Goal: Task Accomplishment & Management: Complete application form

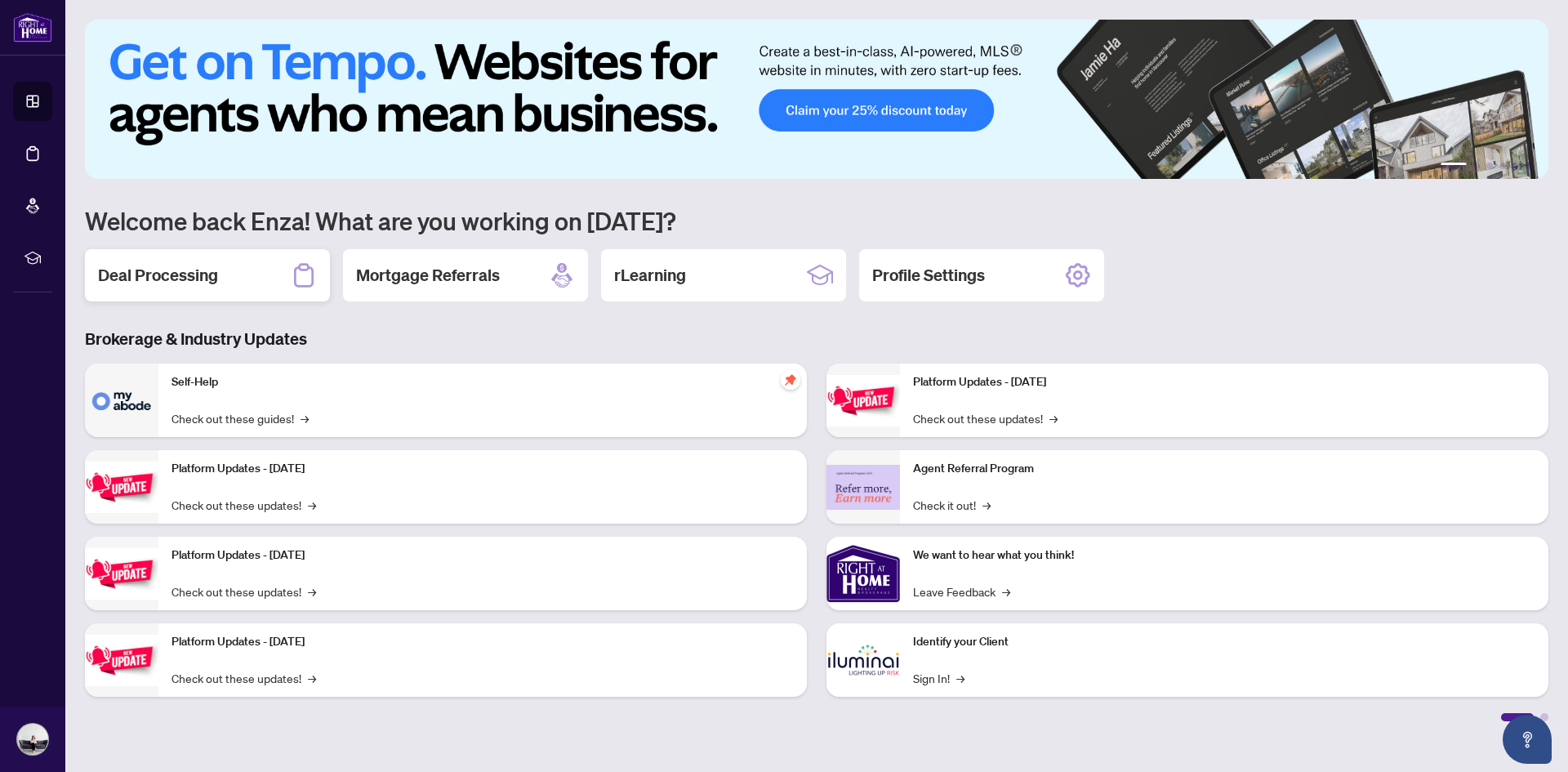
click at [164, 276] on h2 "Deal Processing" at bounding box center [158, 275] width 120 height 22
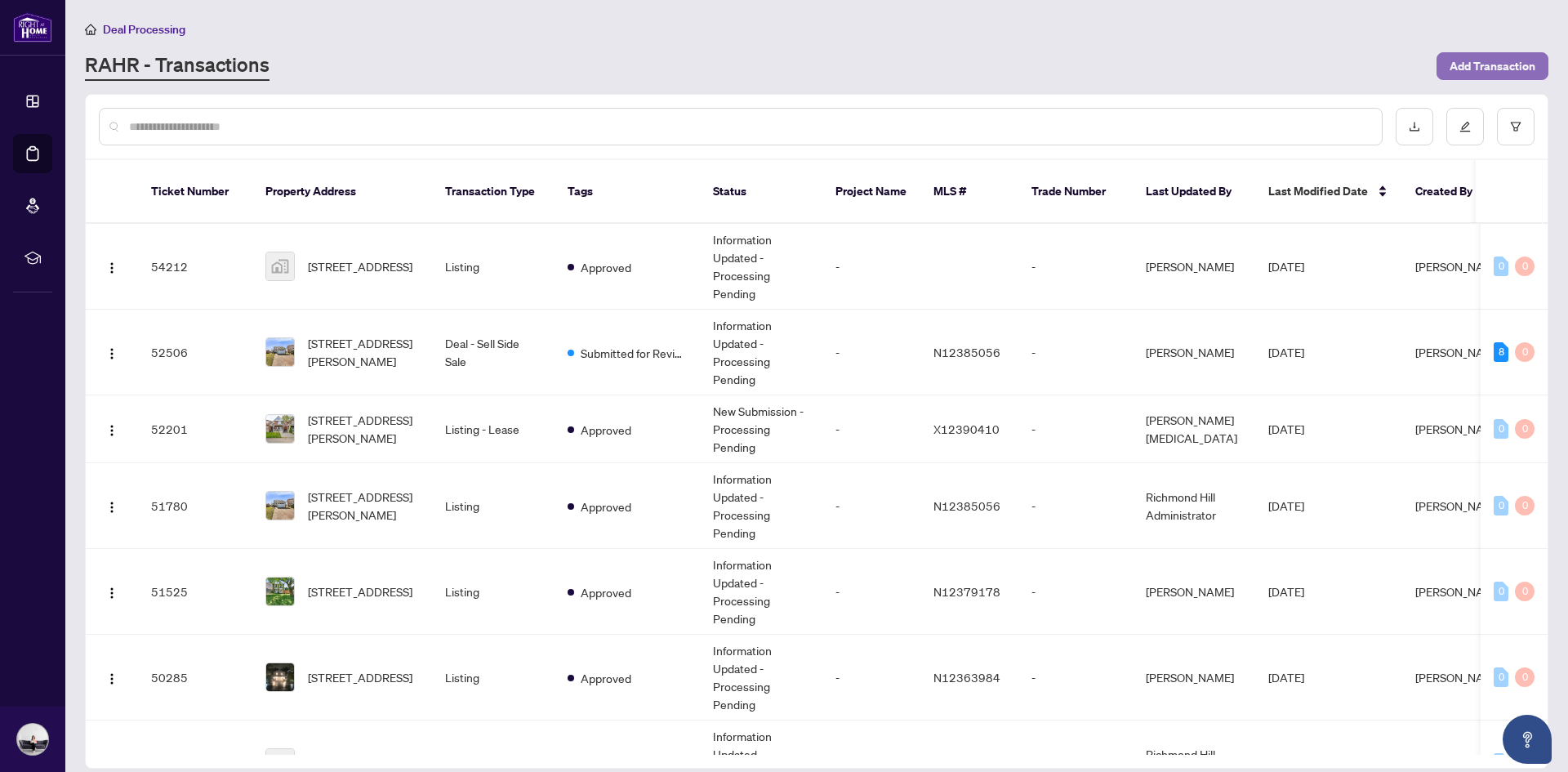
click at [1479, 71] on span "Add Transaction" at bounding box center [1493, 66] width 86 height 26
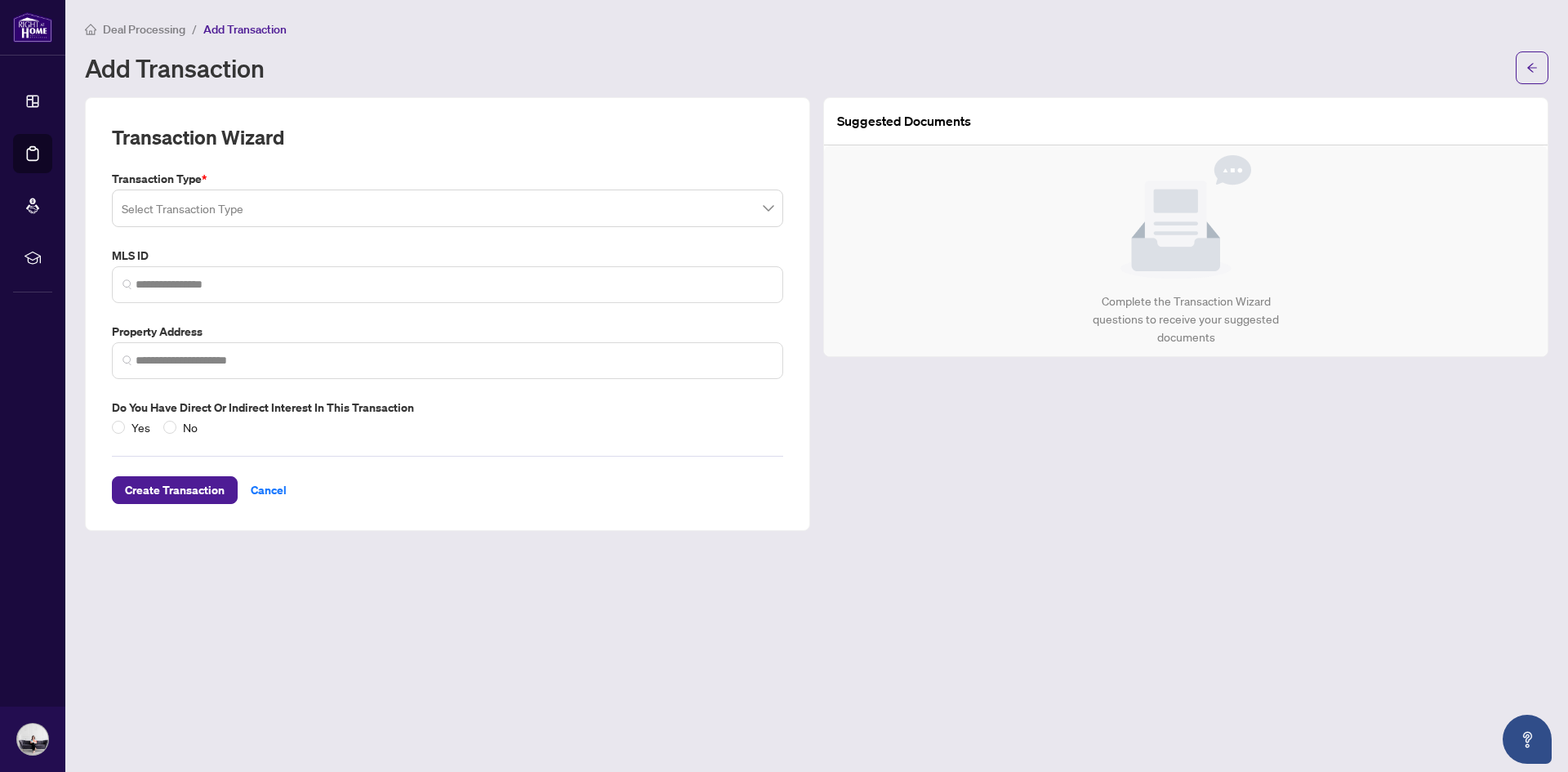
click at [212, 205] on input "search" at bounding box center [441, 211] width 637 height 36
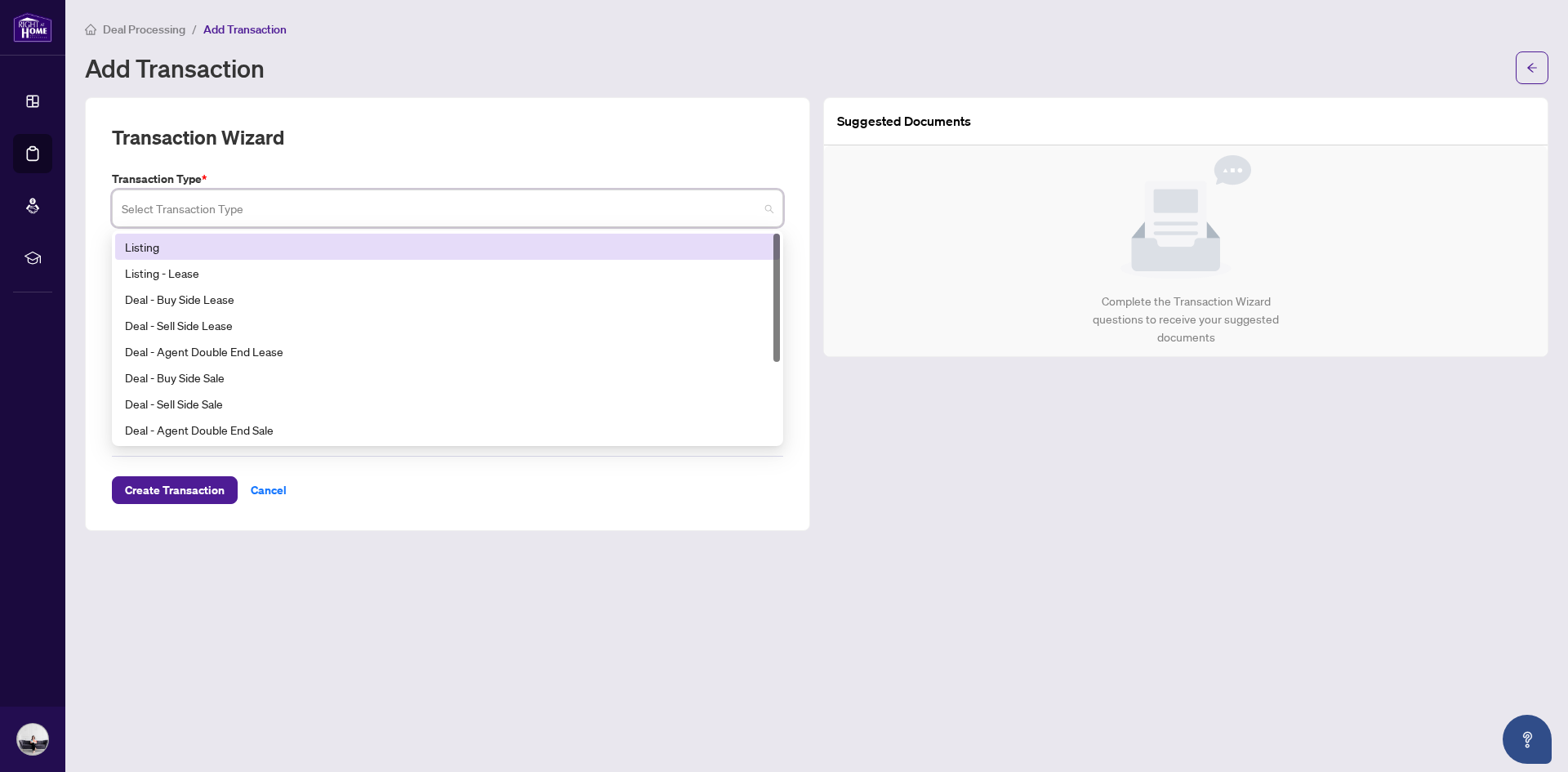
click at [179, 241] on div "Listing" at bounding box center [447, 247] width 645 height 18
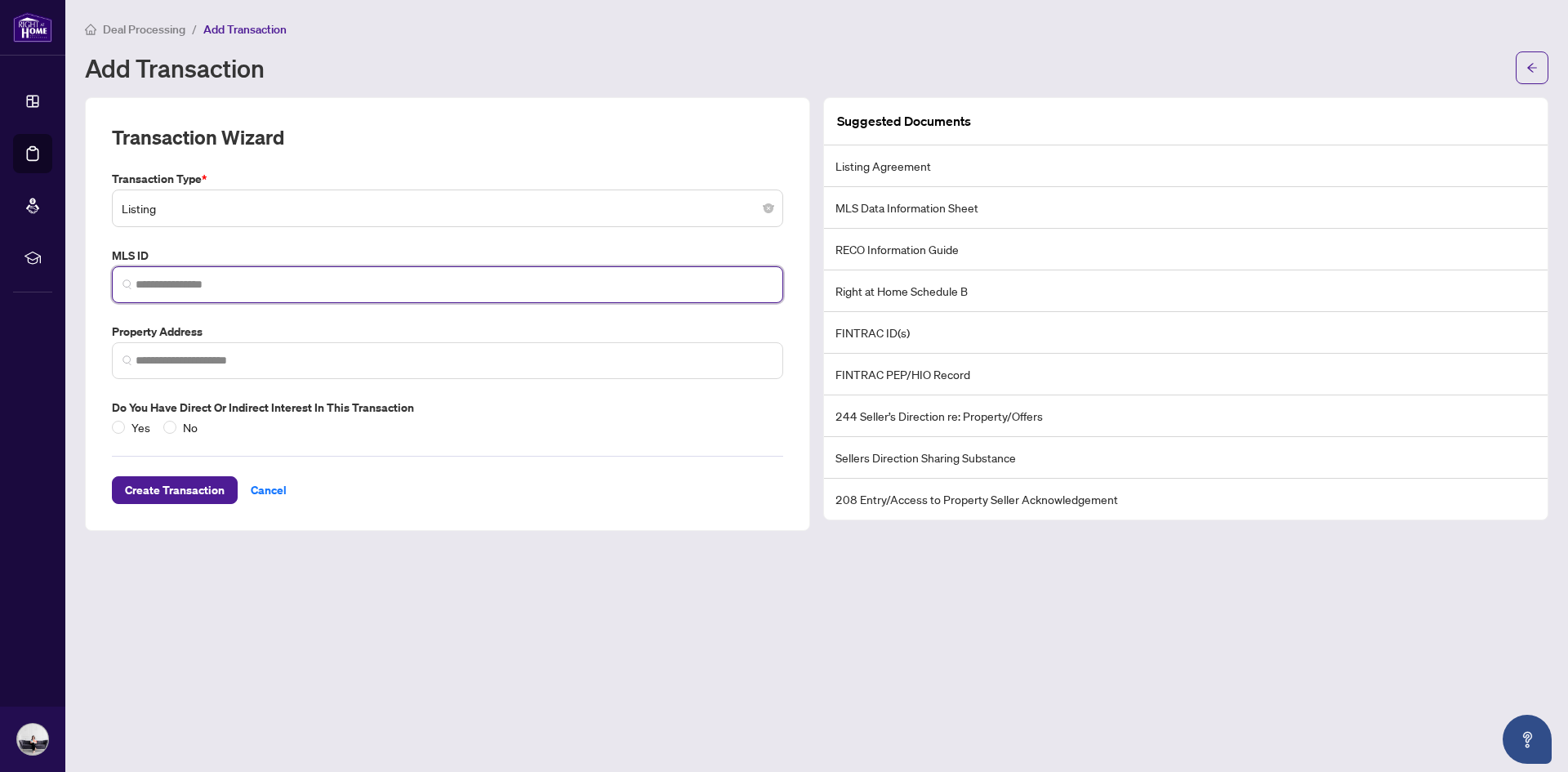
click at [192, 288] on input "search" at bounding box center [454, 285] width 637 height 17
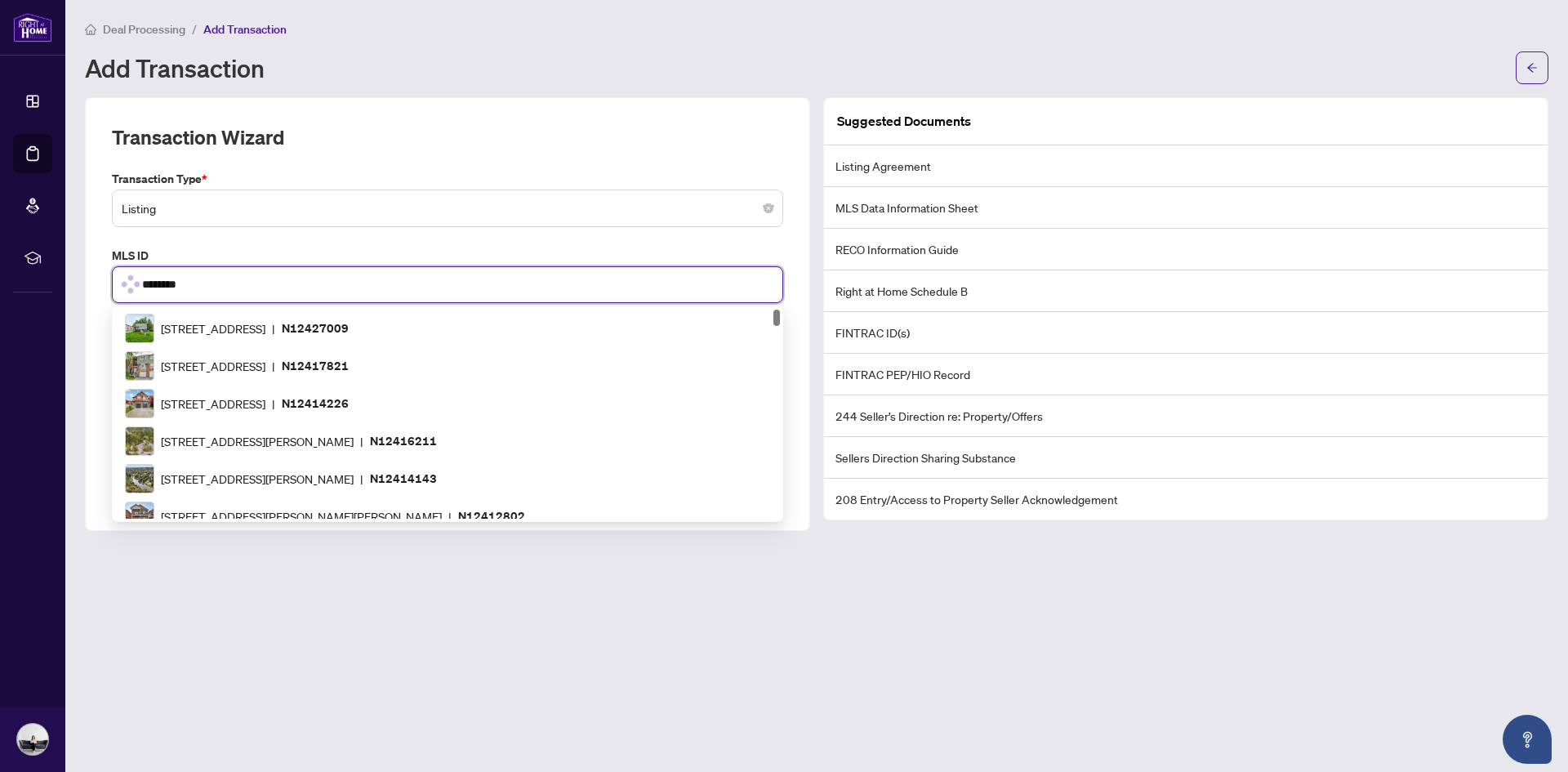
type input "*********"
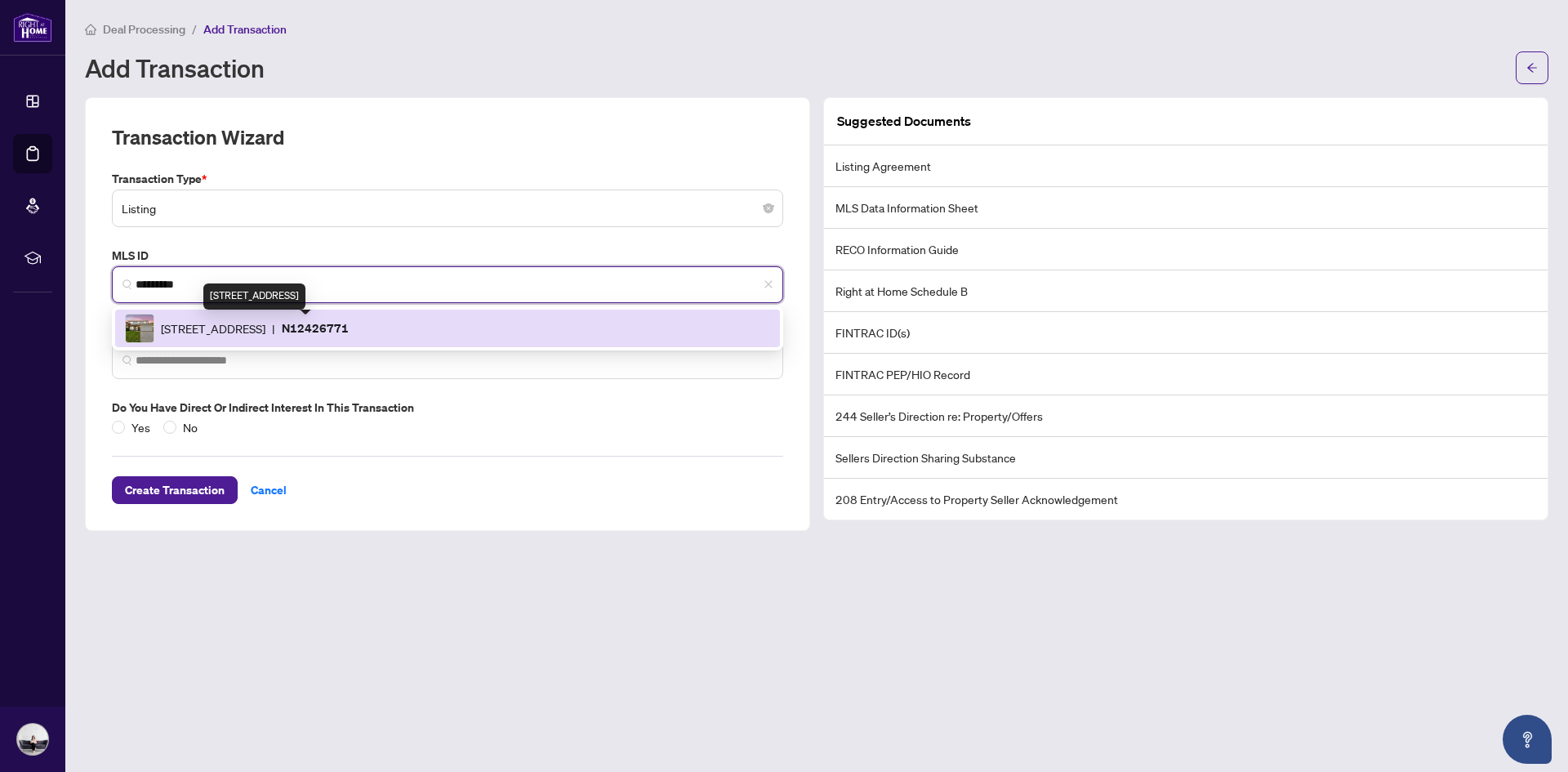
click at [220, 331] on span "[STREET_ADDRESS]" at bounding box center [213, 329] width 104 height 18
type input "**********"
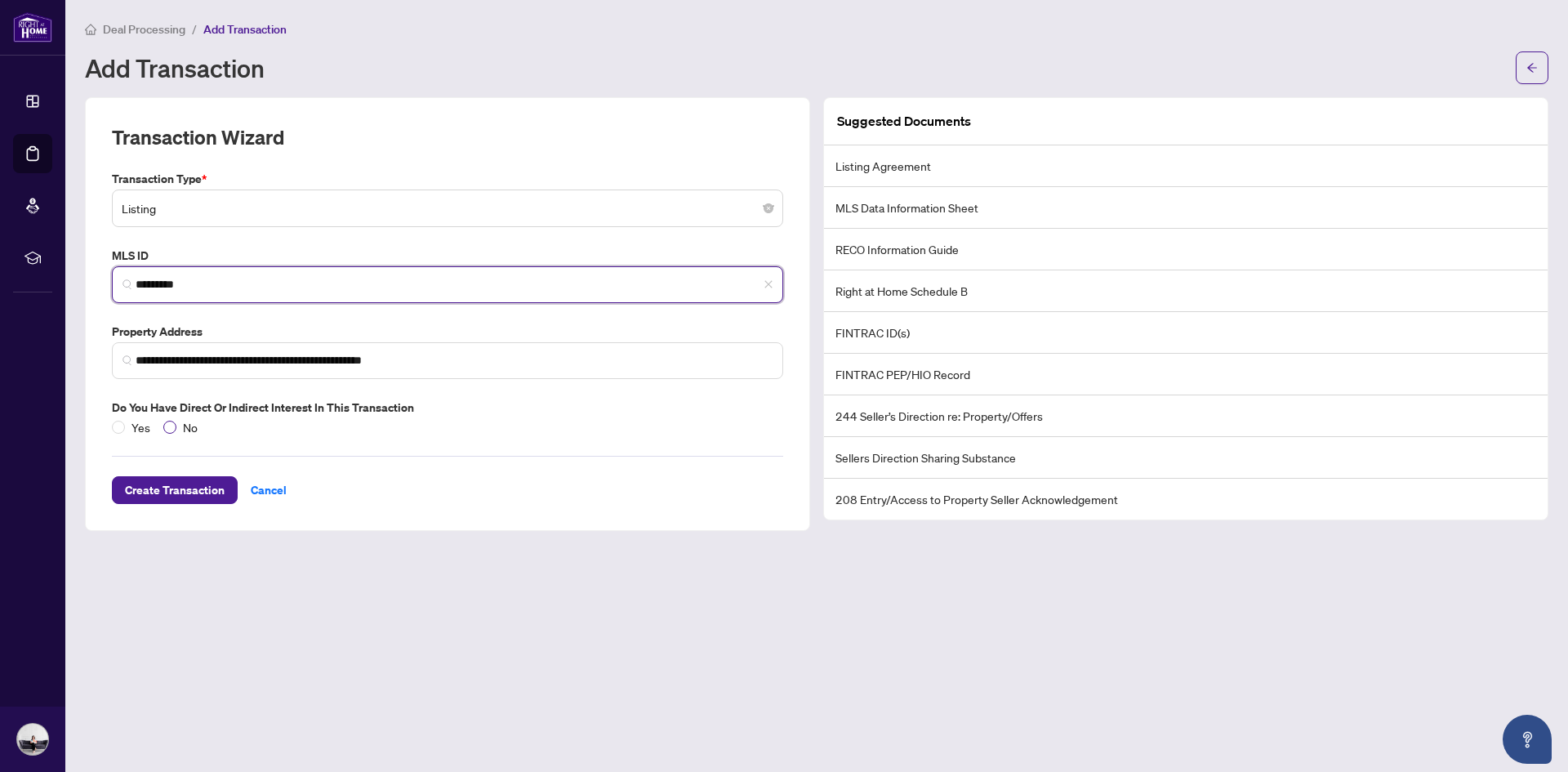
type input "*********"
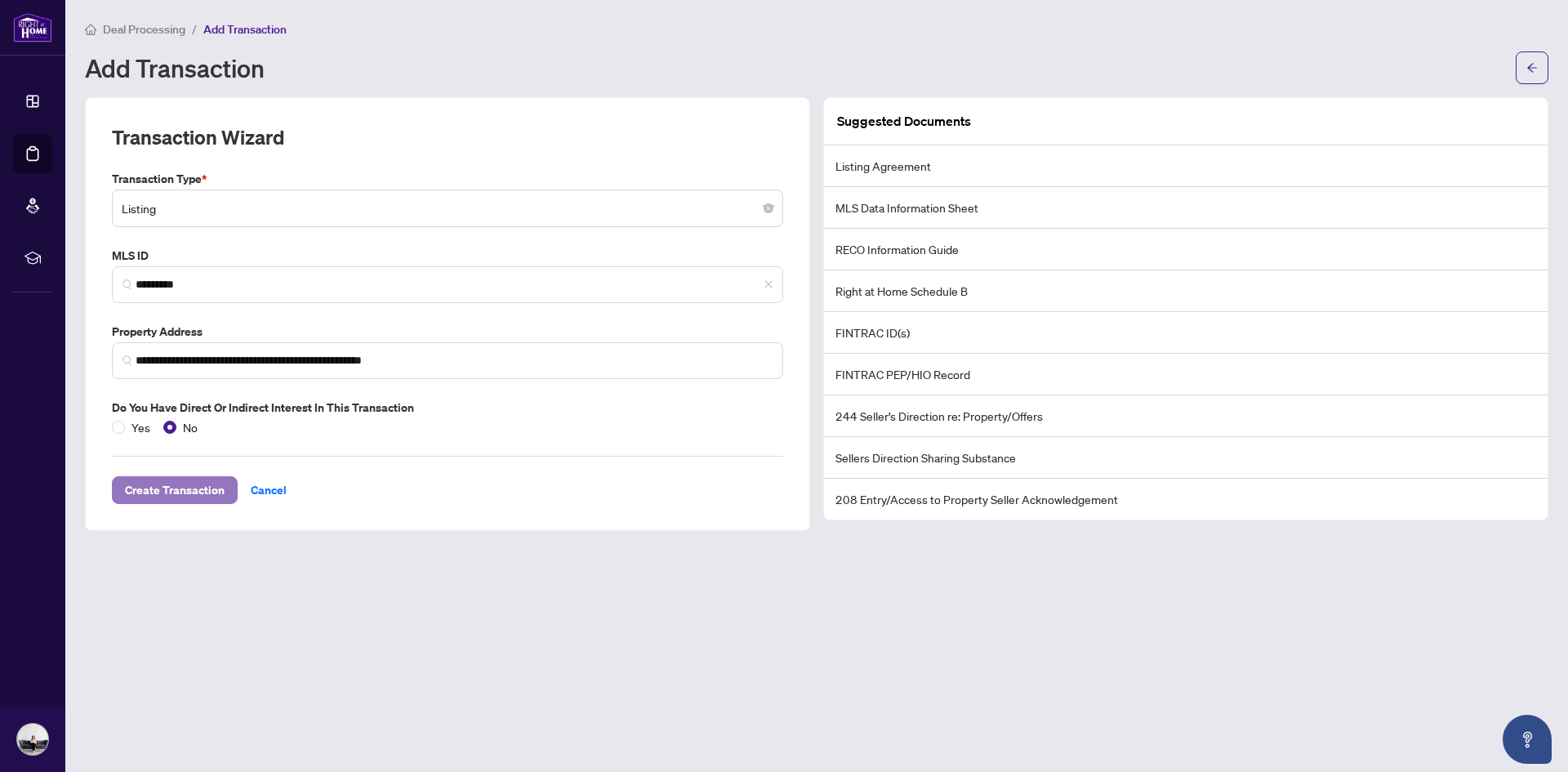
click at [175, 490] on span "Create Transaction" at bounding box center [174, 489] width 100 height 26
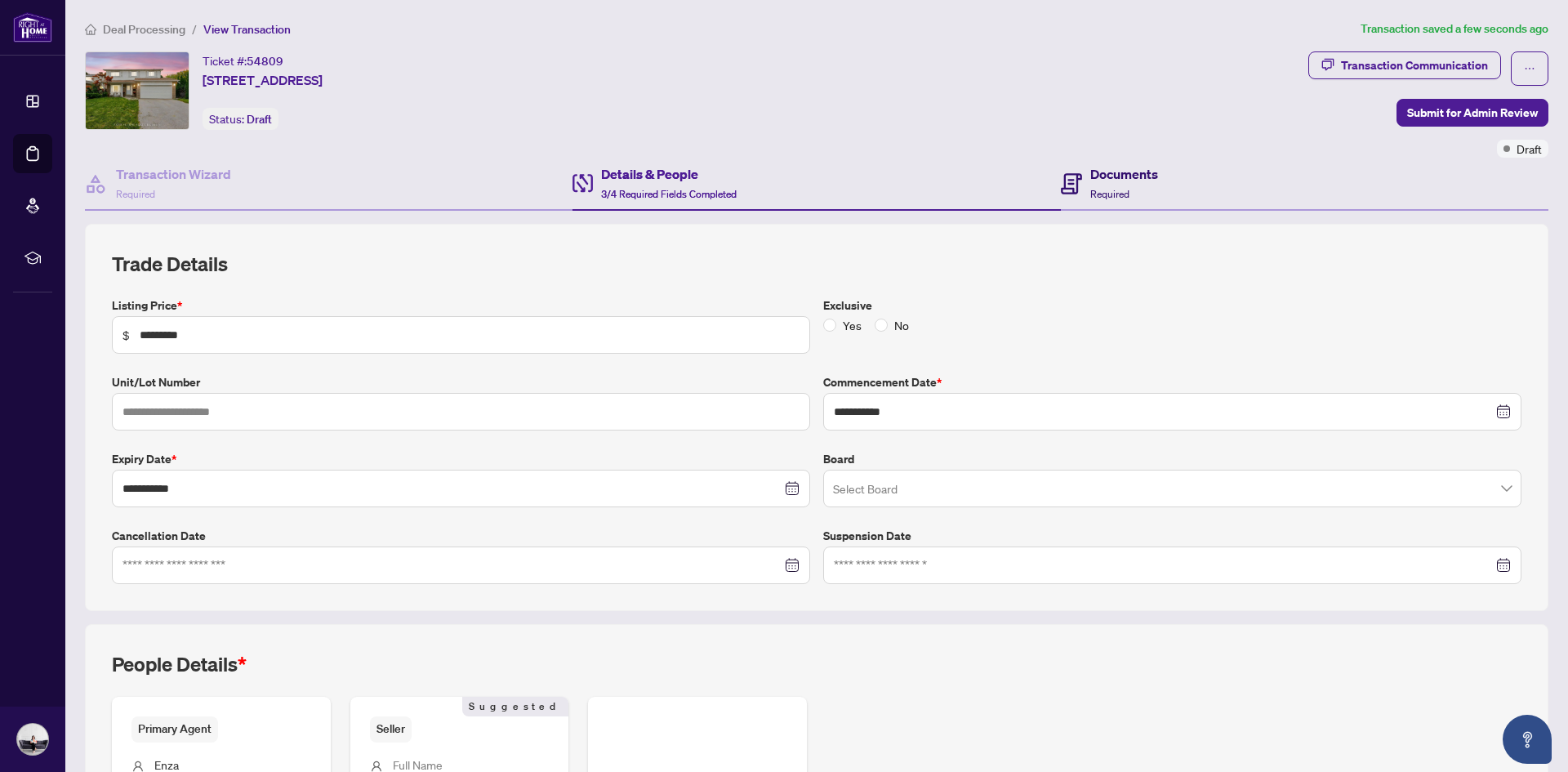
click at [1141, 184] on h4 "Documents" at bounding box center [1125, 174] width 68 height 20
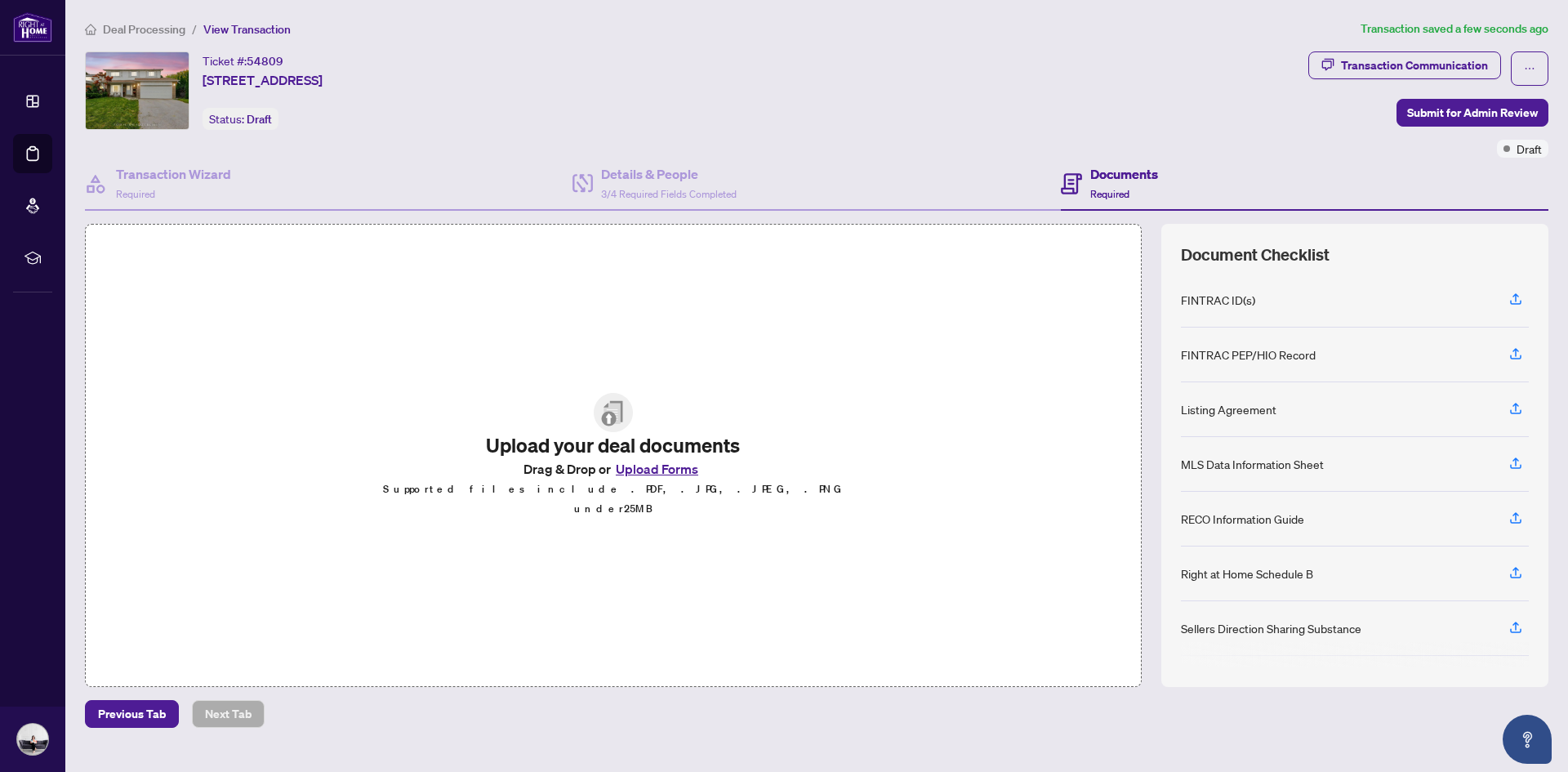
click at [645, 474] on button "Upload Forms" at bounding box center [657, 469] width 92 height 22
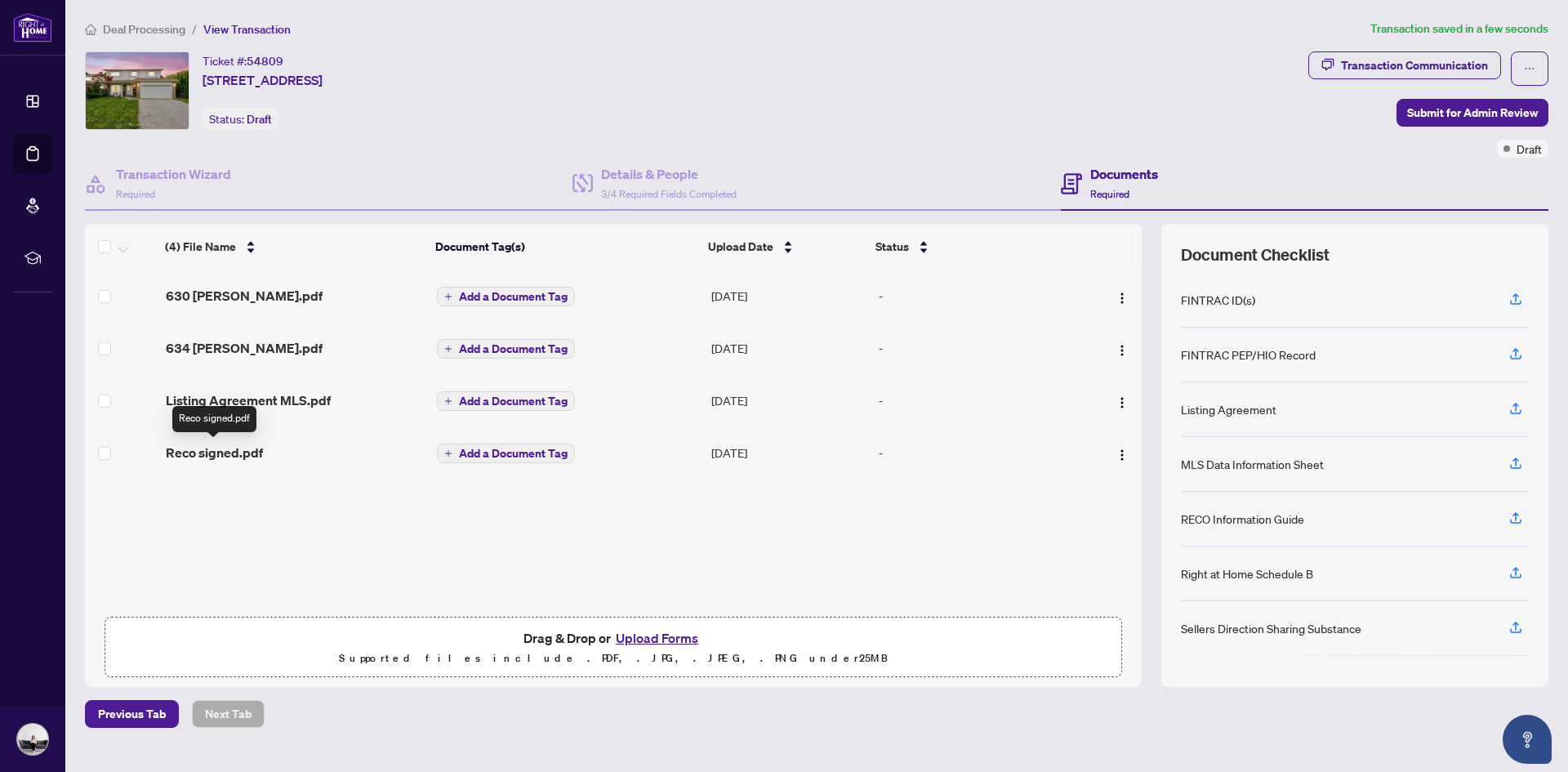
click at [234, 452] on span "Reco signed.pdf" at bounding box center [215, 452] width 97 height 20
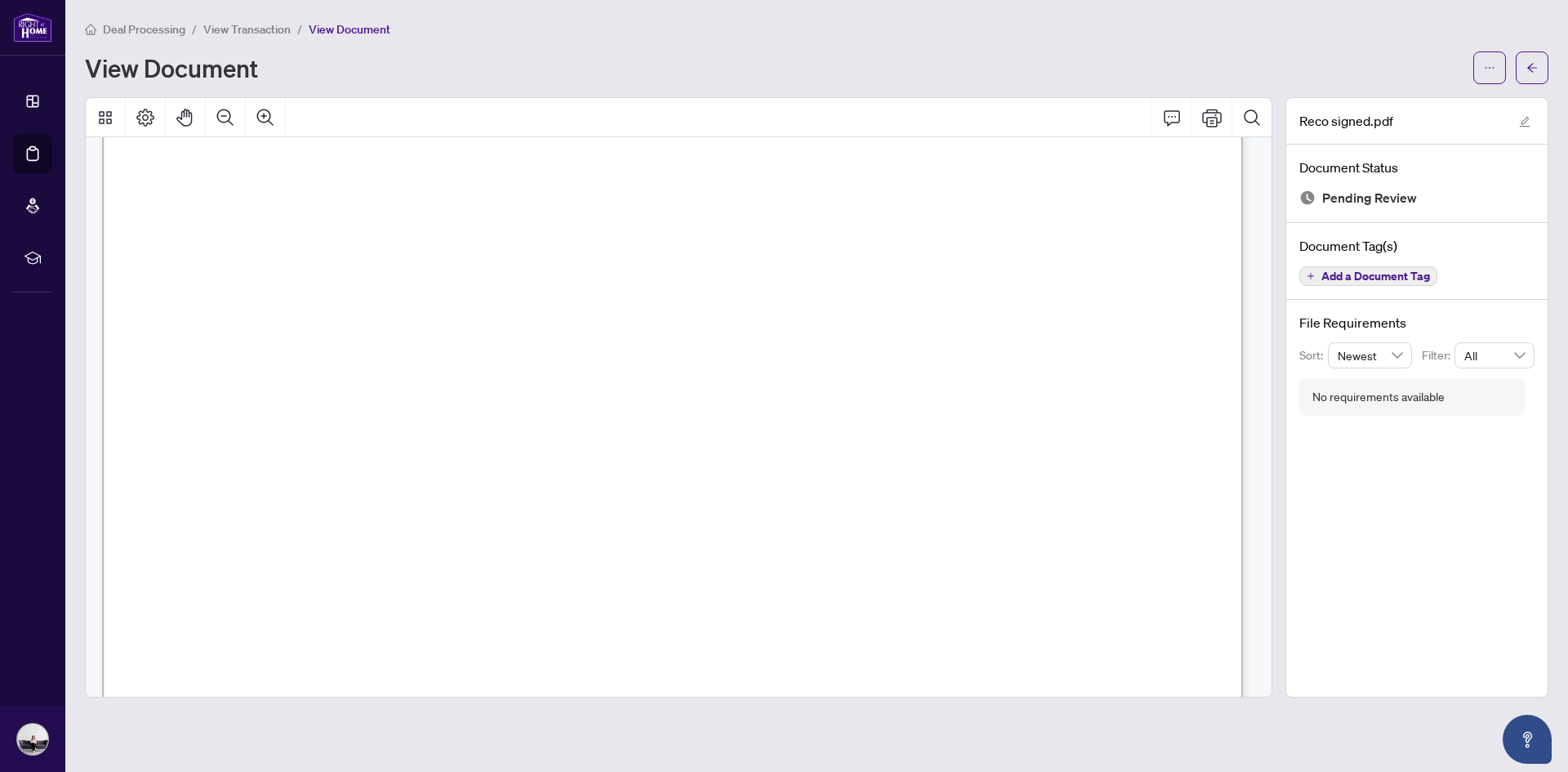
scroll to position [18631, 0]
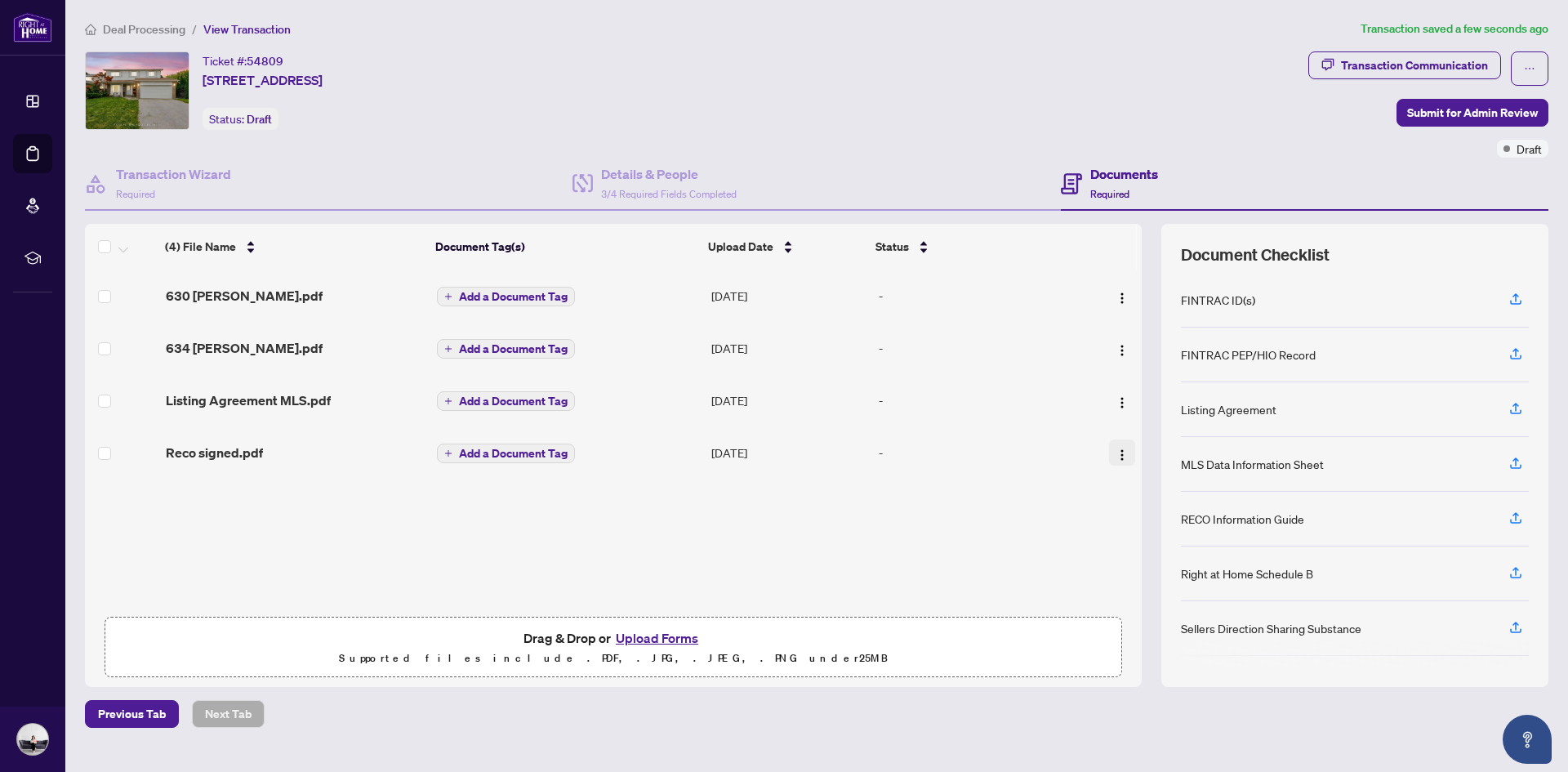
click at [1117, 456] on img "button" at bounding box center [1122, 455] width 13 height 13
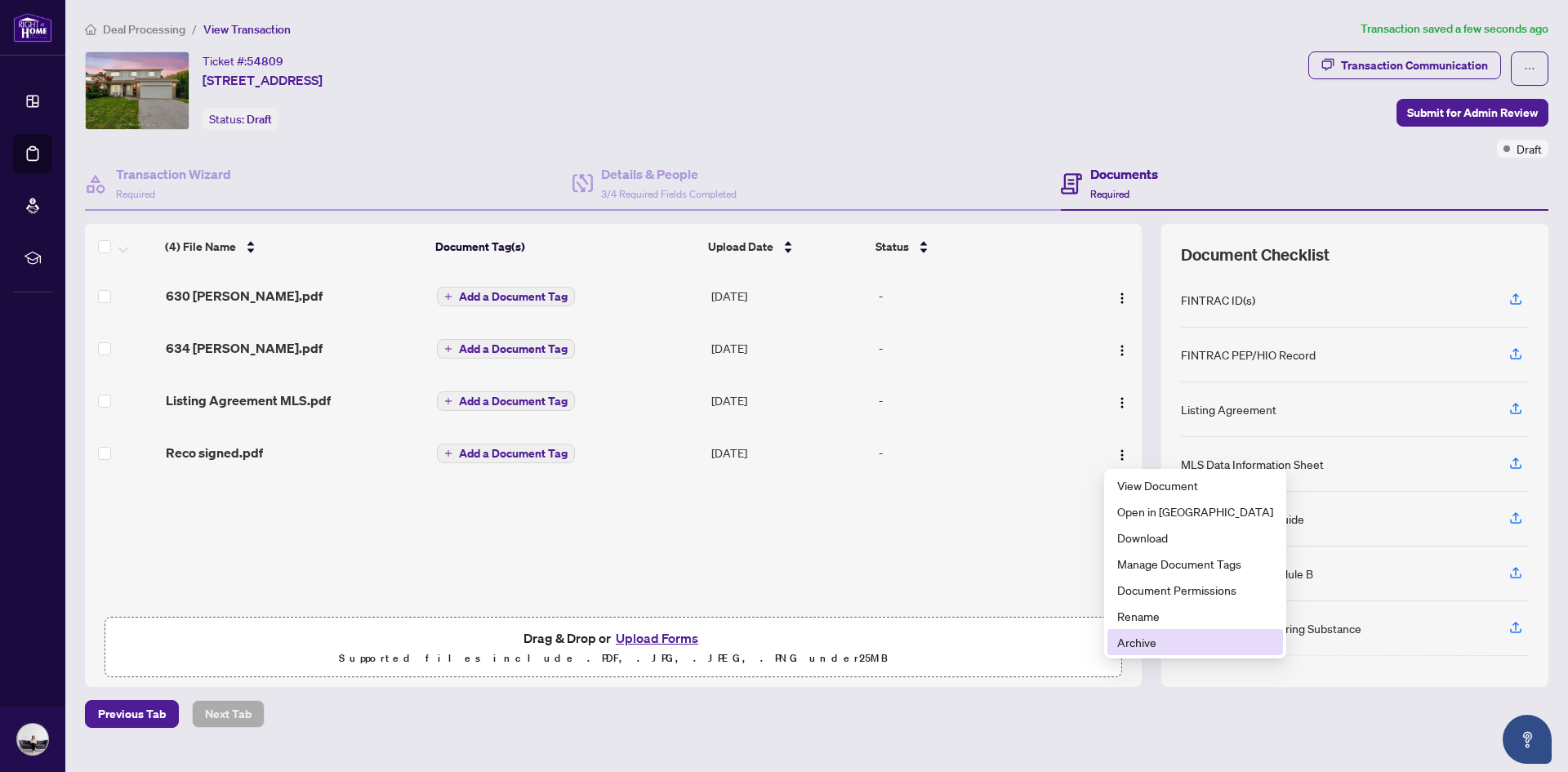
click at [1129, 638] on span "Archive" at bounding box center [1196, 642] width 156 height 18
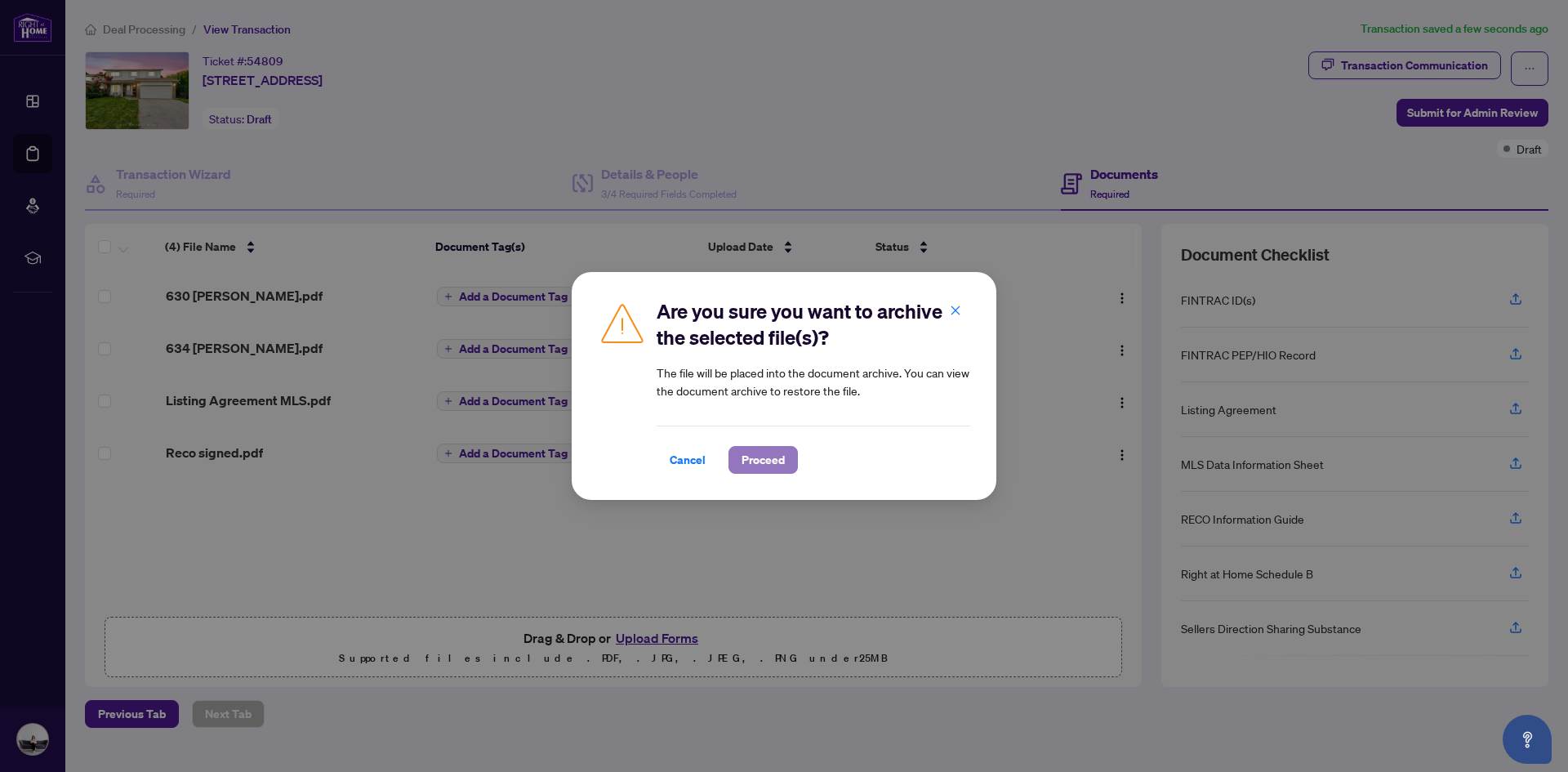
click at [756, 460] on span "Proceed" at bounding box center [763, 460] width 43 height 26
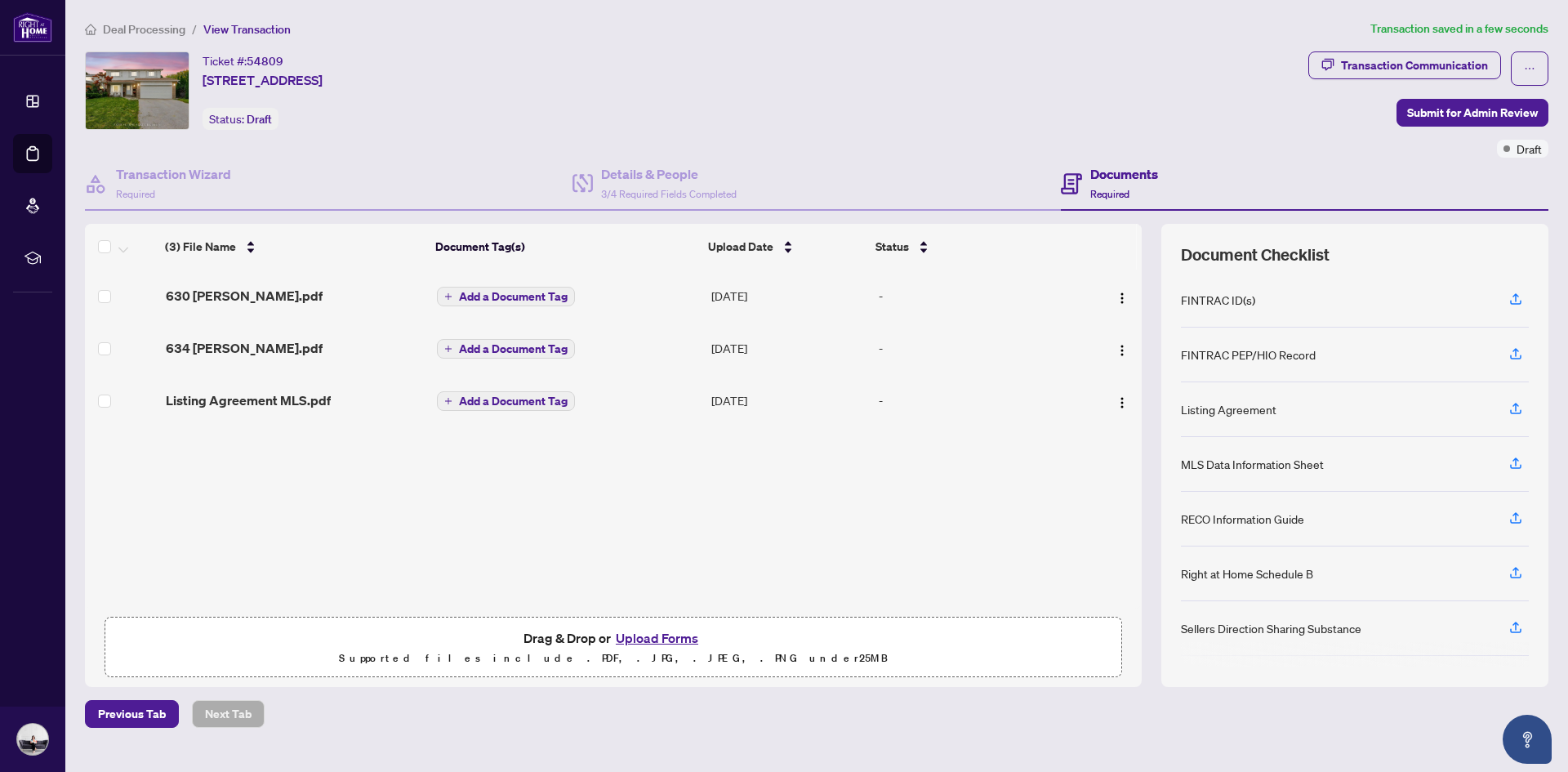
click at [669, 638] on button "Upload Forms" at bounding box center [657, 638] width 92 height 22
click at [690, 181] on h4 "Details & People" at bounding box center [669, 174] width 136 height 20
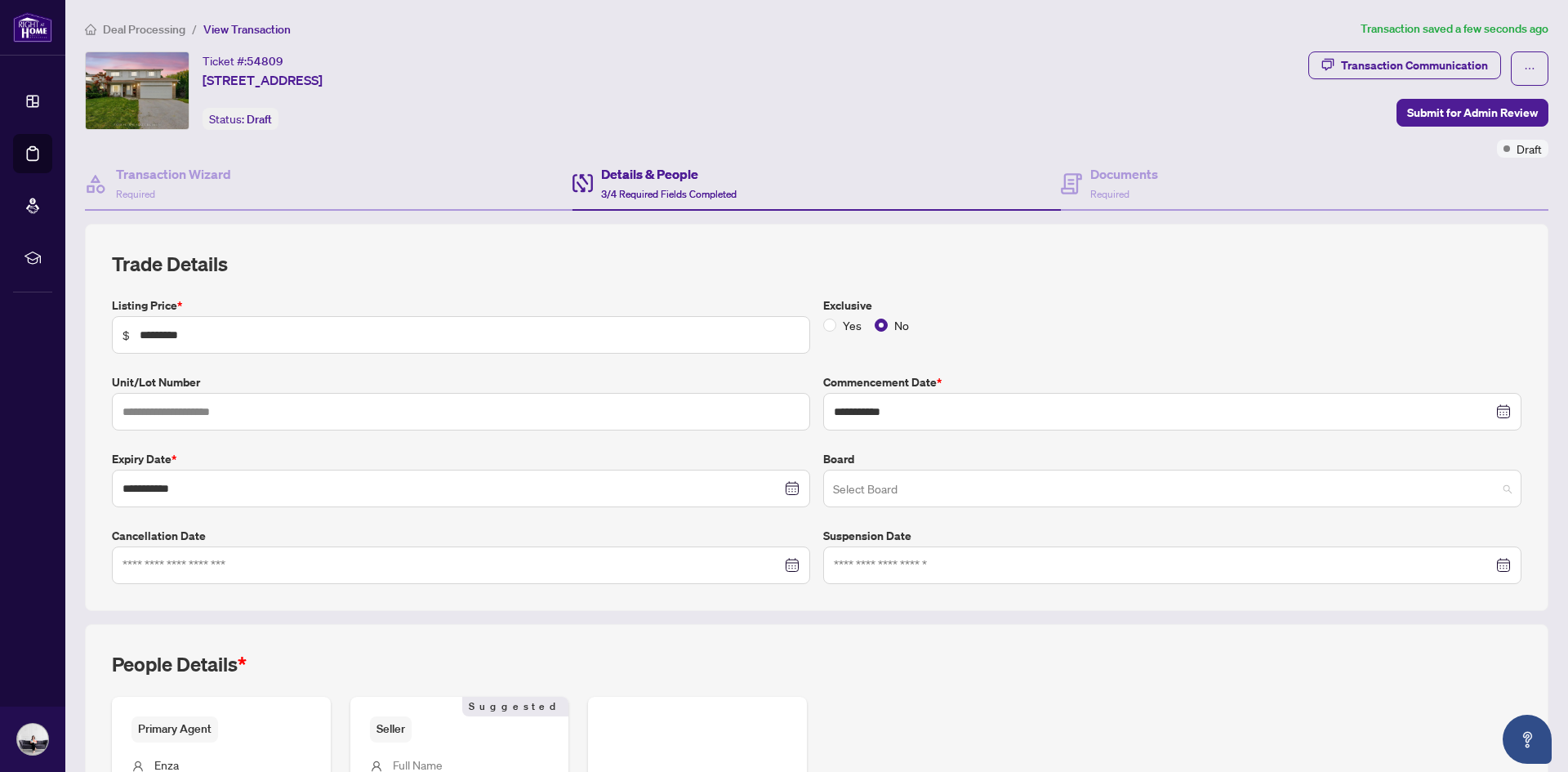
click at [932, 474] on input "search" at bounding box center [1165, 491] width 664 height 36
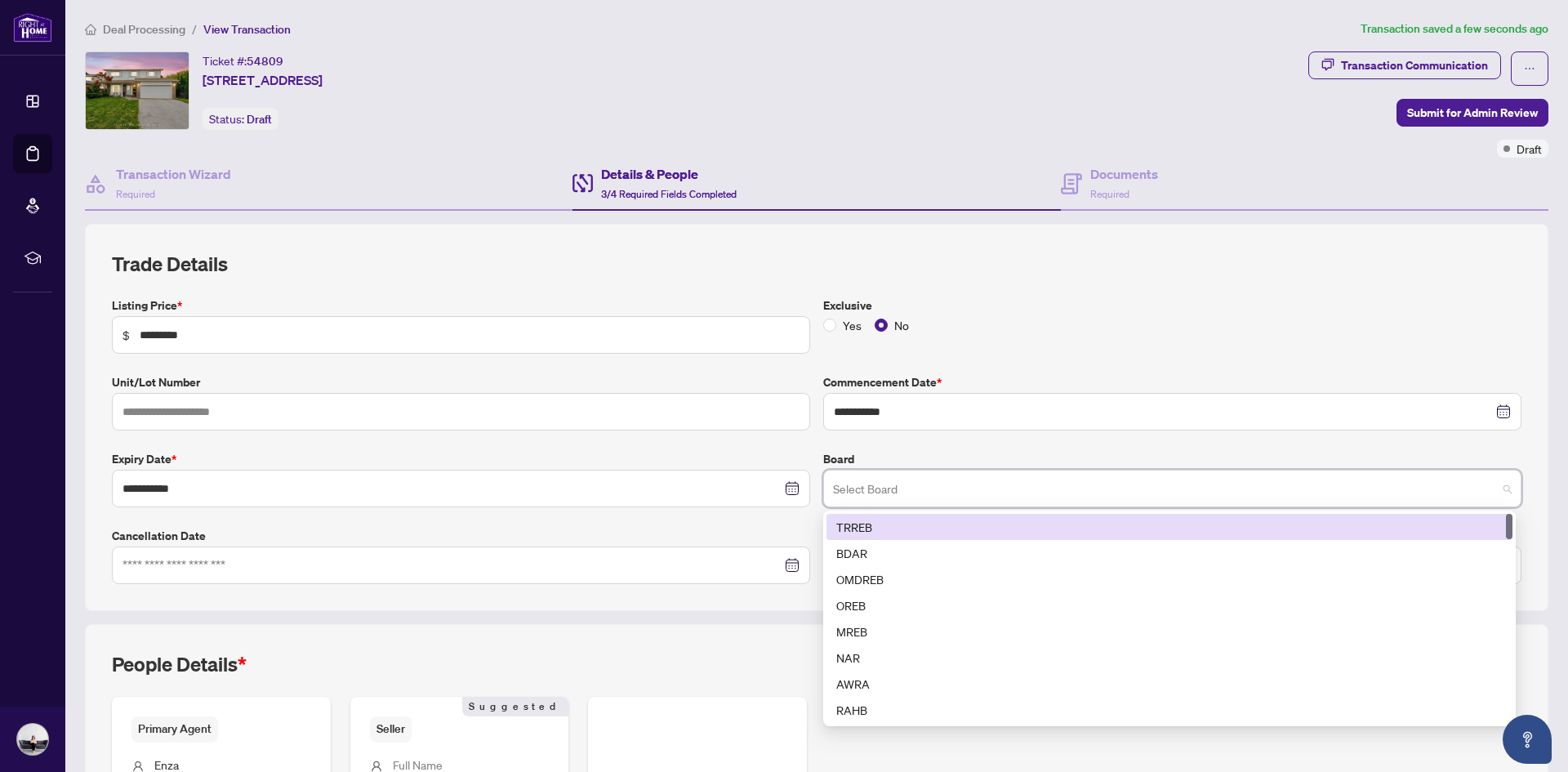
click at [916, 522] on div "TRREB" at bounding box center [1169, 527] width 667 height 18
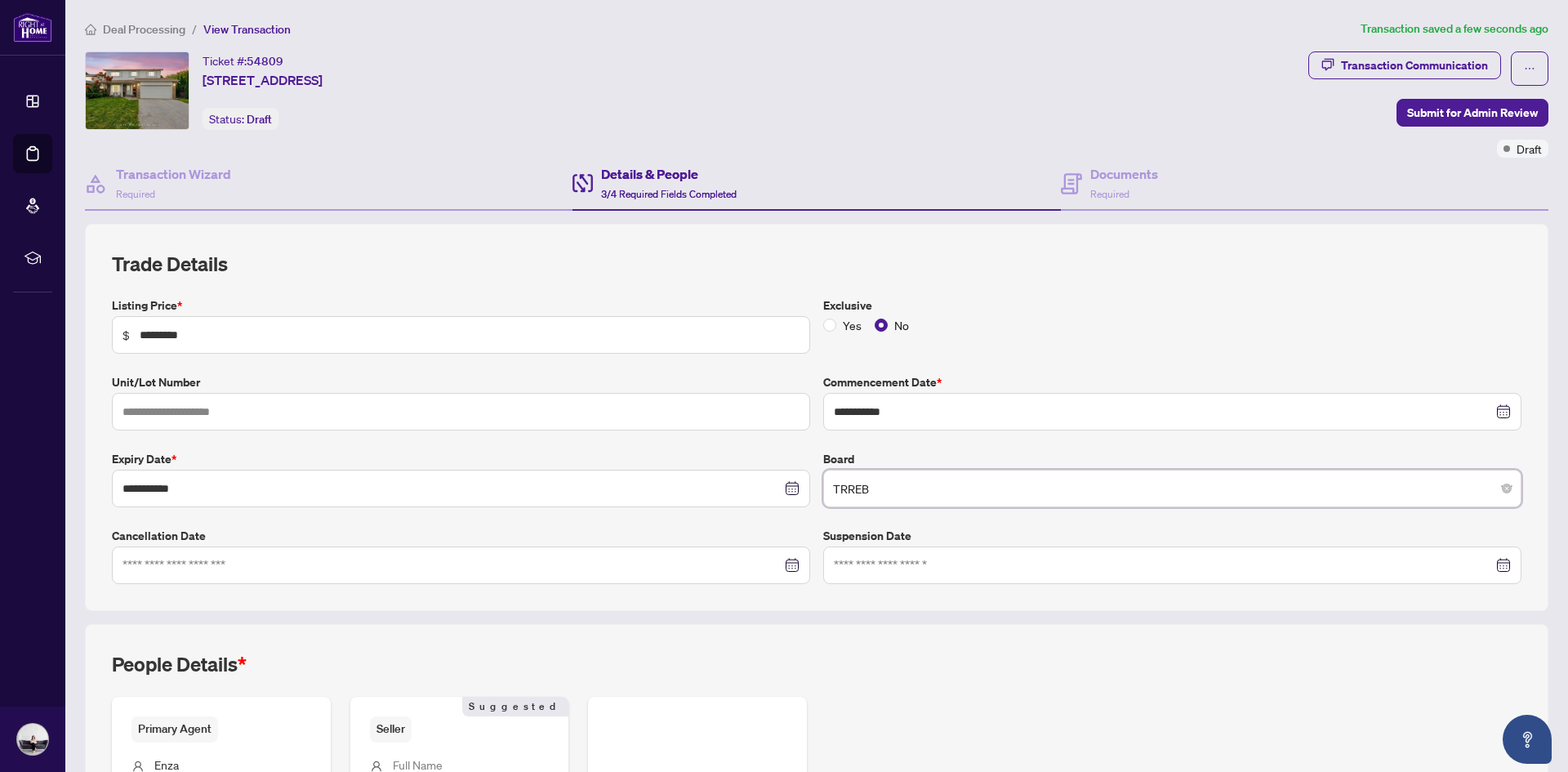
scroll to position [237, 0]
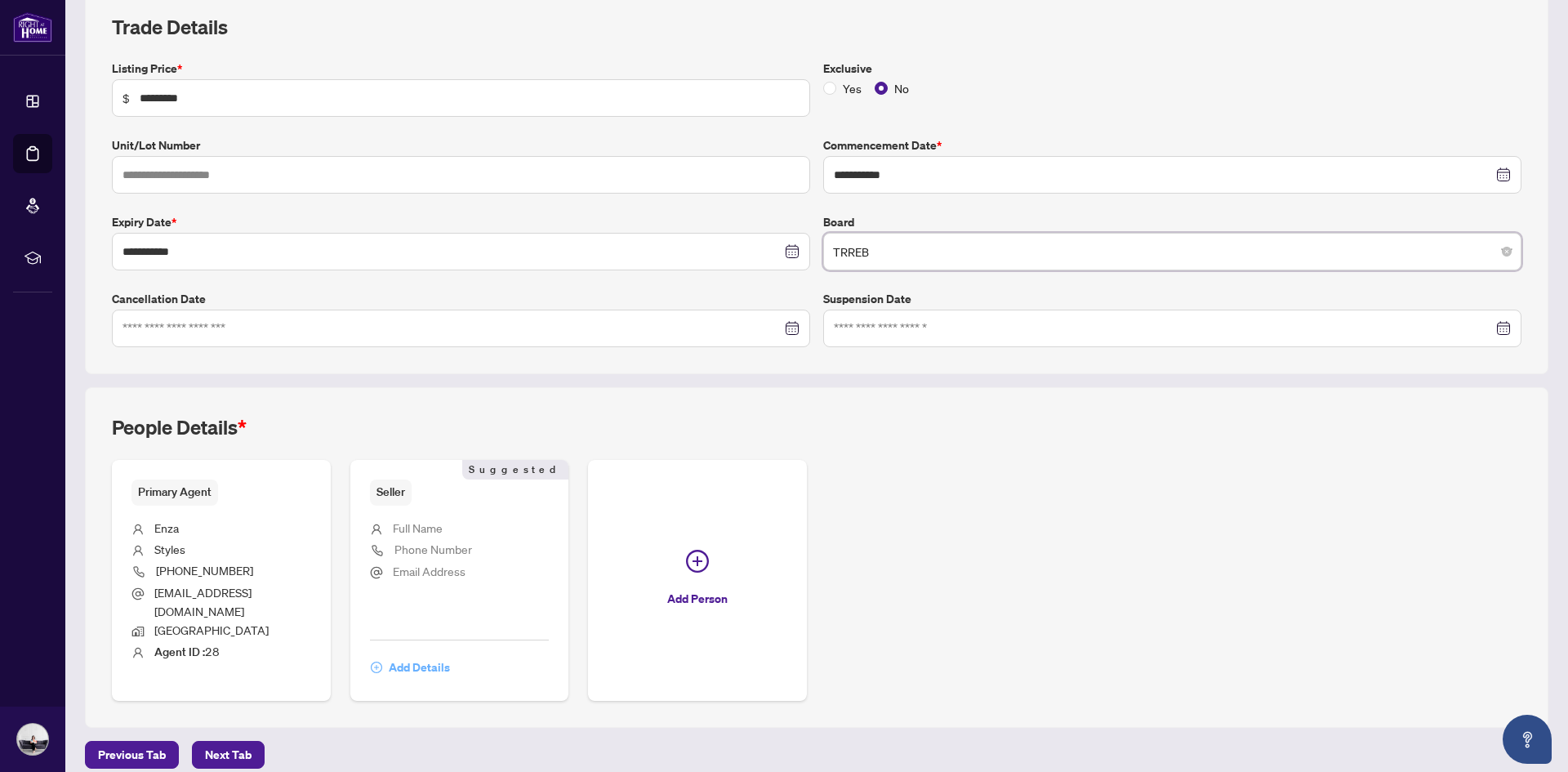
click at [428, 654] on span "Add Details" at bounding box center [419, 667] width 61 height 26
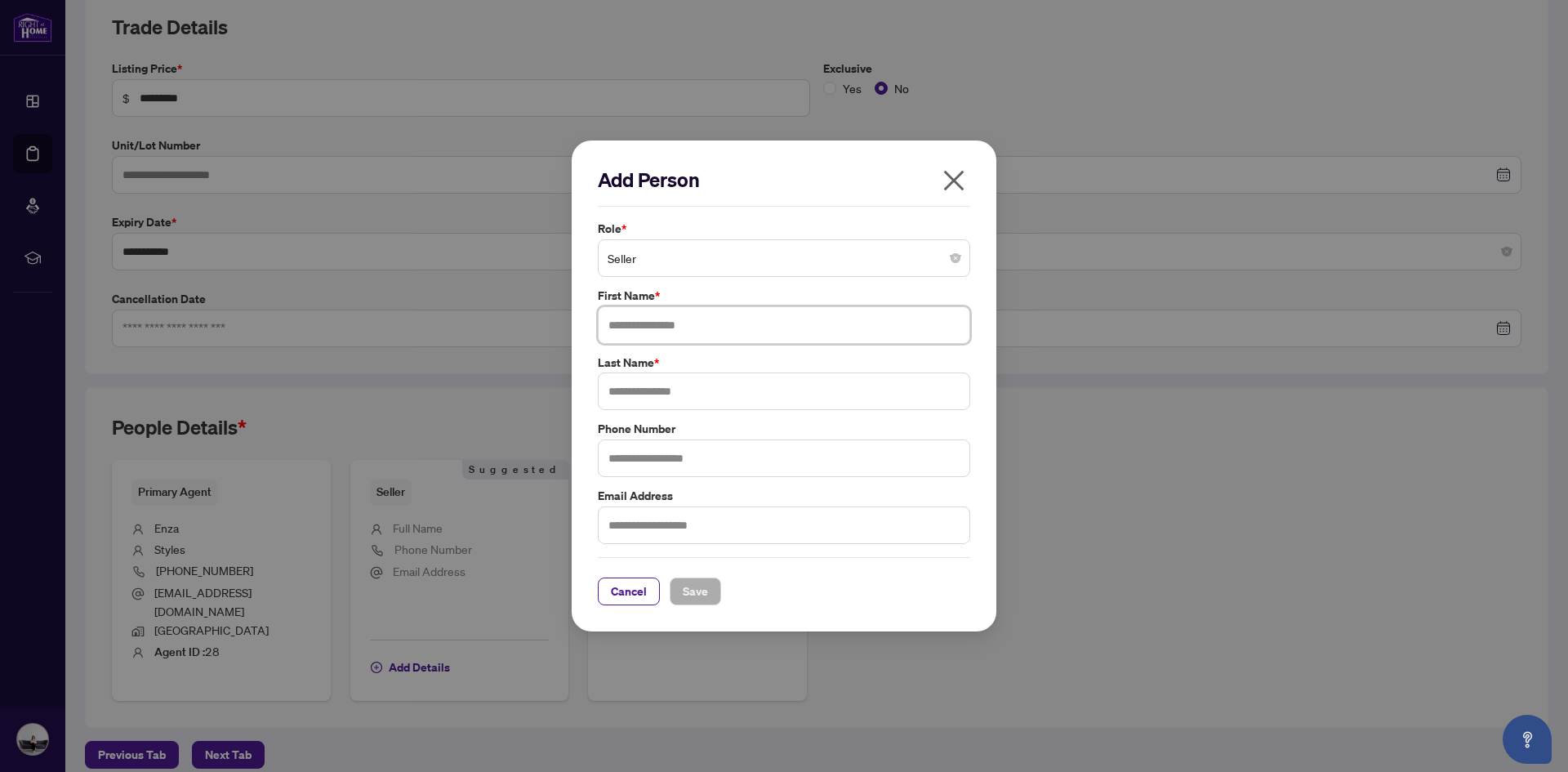
click at [661, 326] on input "text" at bounding box center [784, 325] width 372 height 38
type input "**********"
type input "*********"
click at [645, 465] on input "text" at bounding box center [784, 459] width 372 height 38
click at [706, 601] on span "Save" at bounding box center [696, 591] width 25 height 26
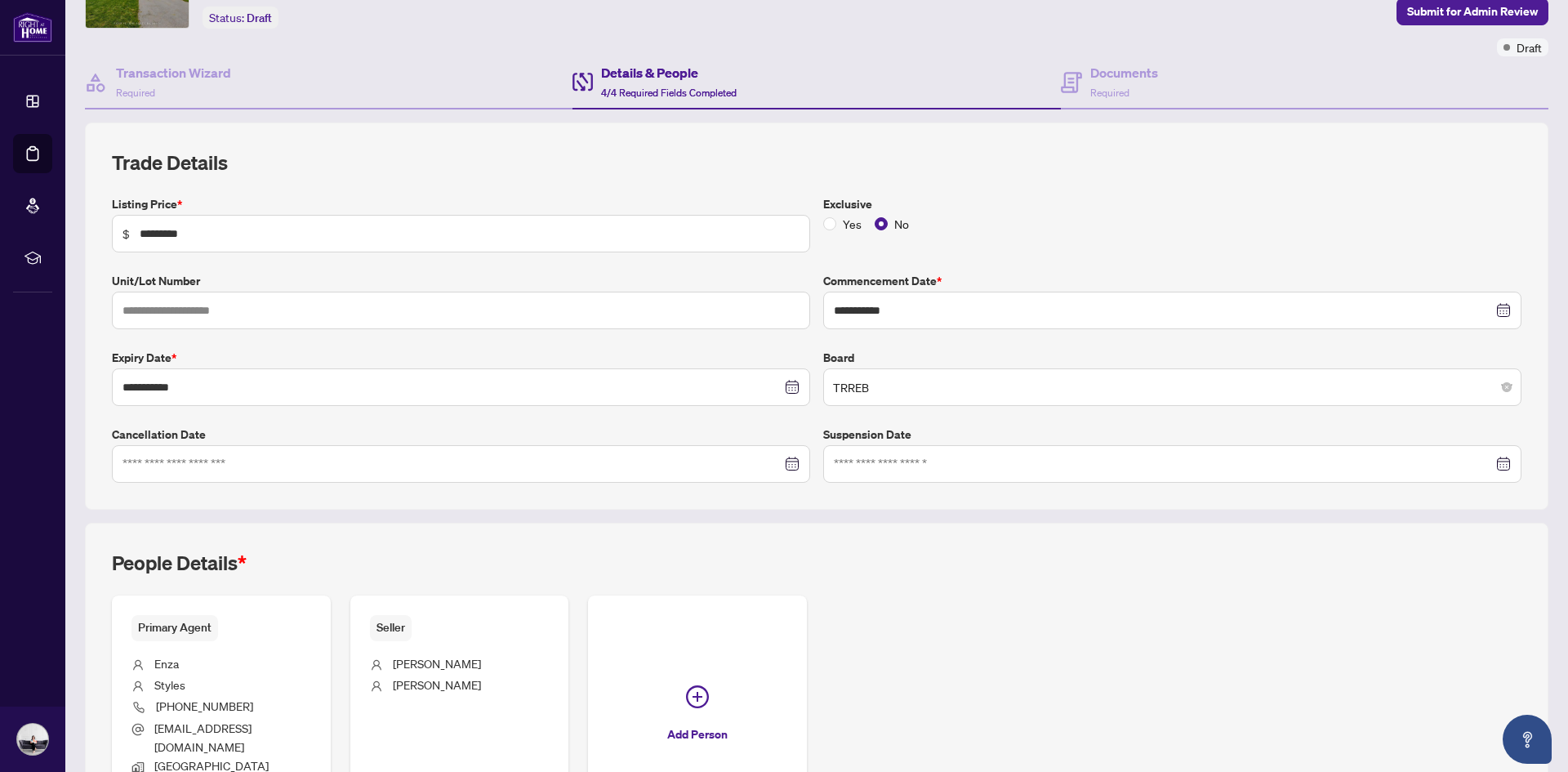
scroll to position [0, 0]
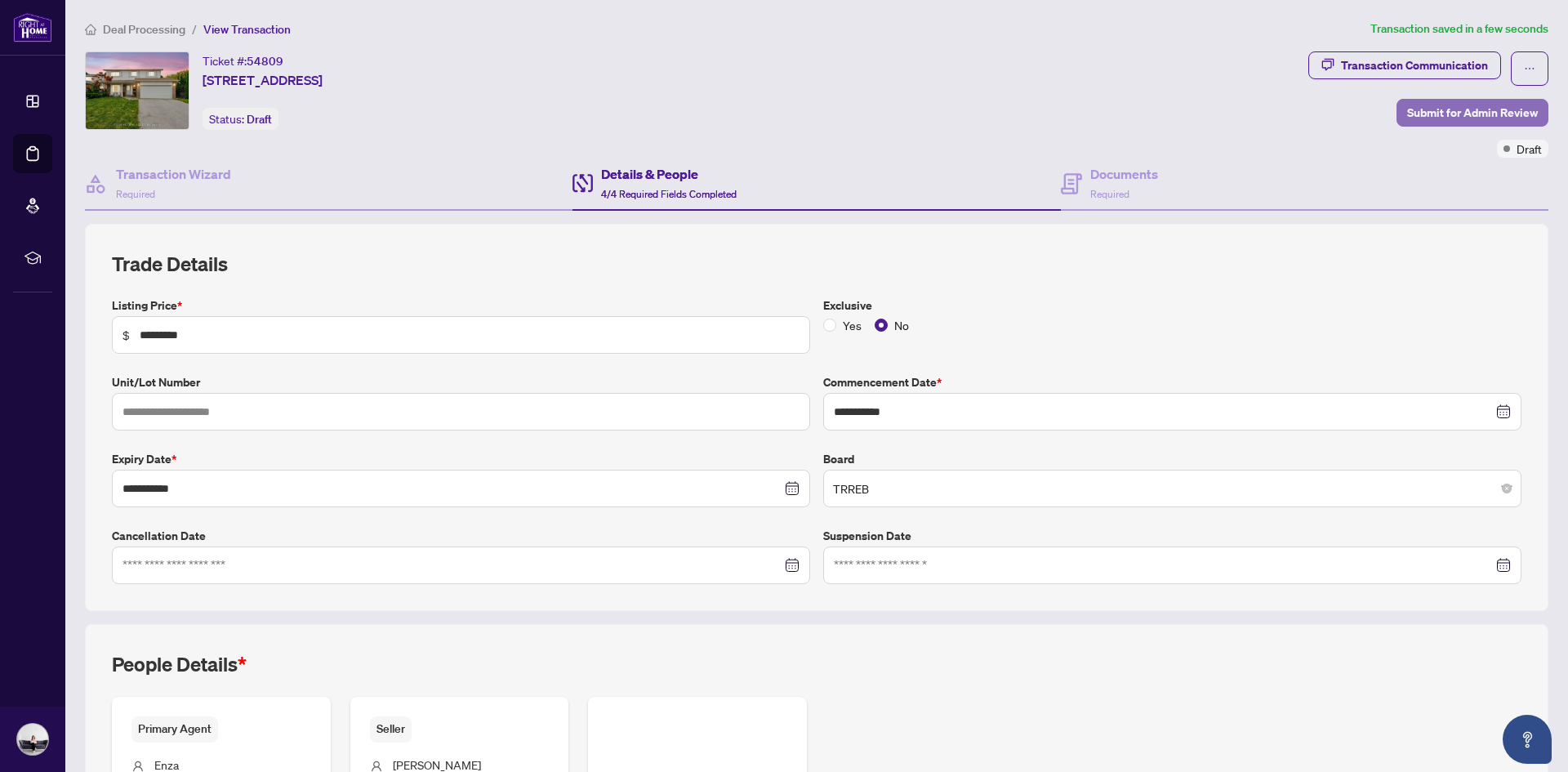
click at [1425, 119] on span "Submit for Admin Review" at bounding box center [1473, 112] width 131 height 26
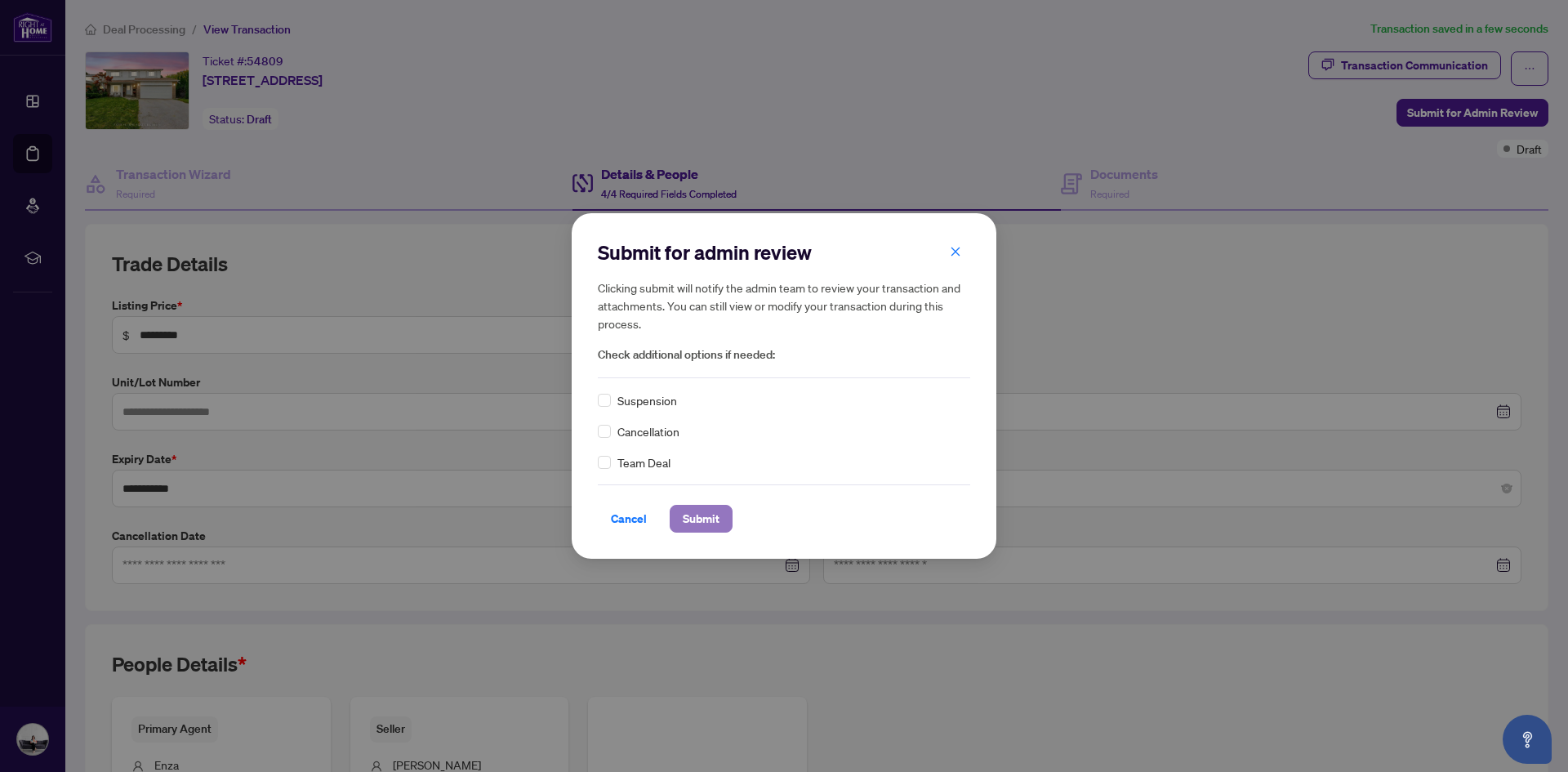
click at [693, 520] on span "Submit" at bounding box center [701, 518] width 37 height 26
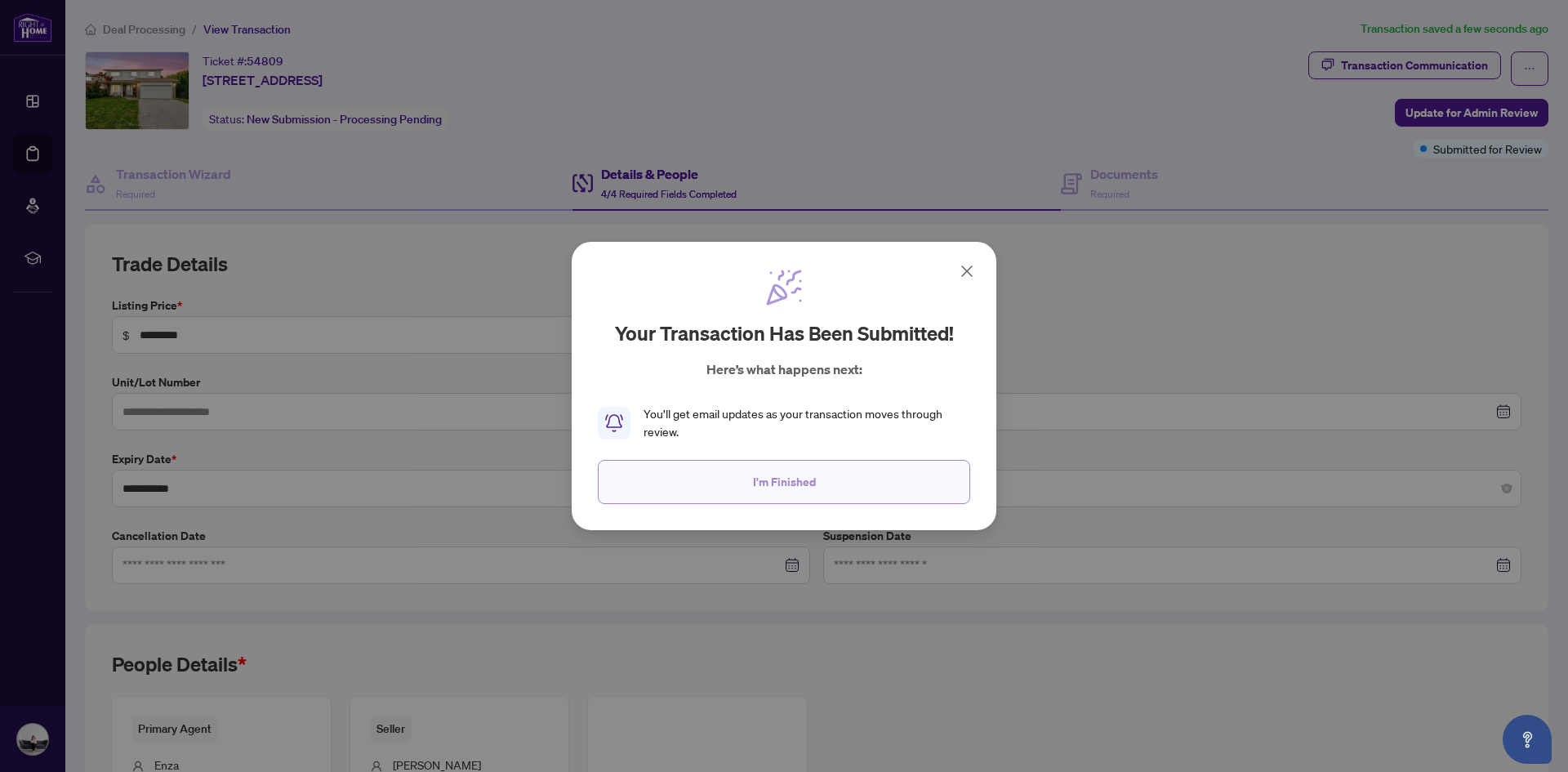
click at [789, 478] on span "I'm Finished" at bounding box center [784, 481] width 63 height 26
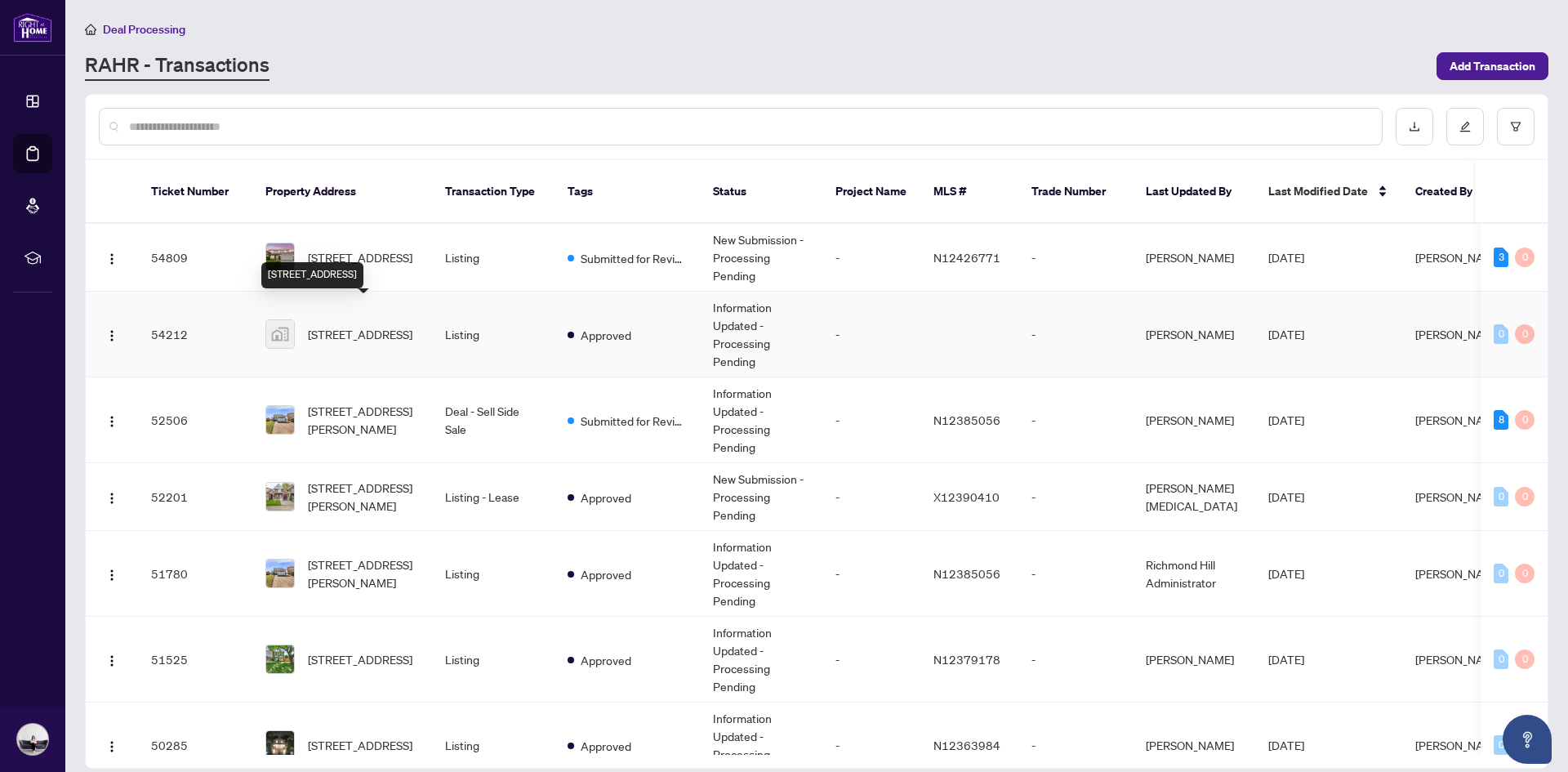
click at [412, 325] on span "[STREET_ADDRESS]" at bounding box center [360, 334] width 104 height 18
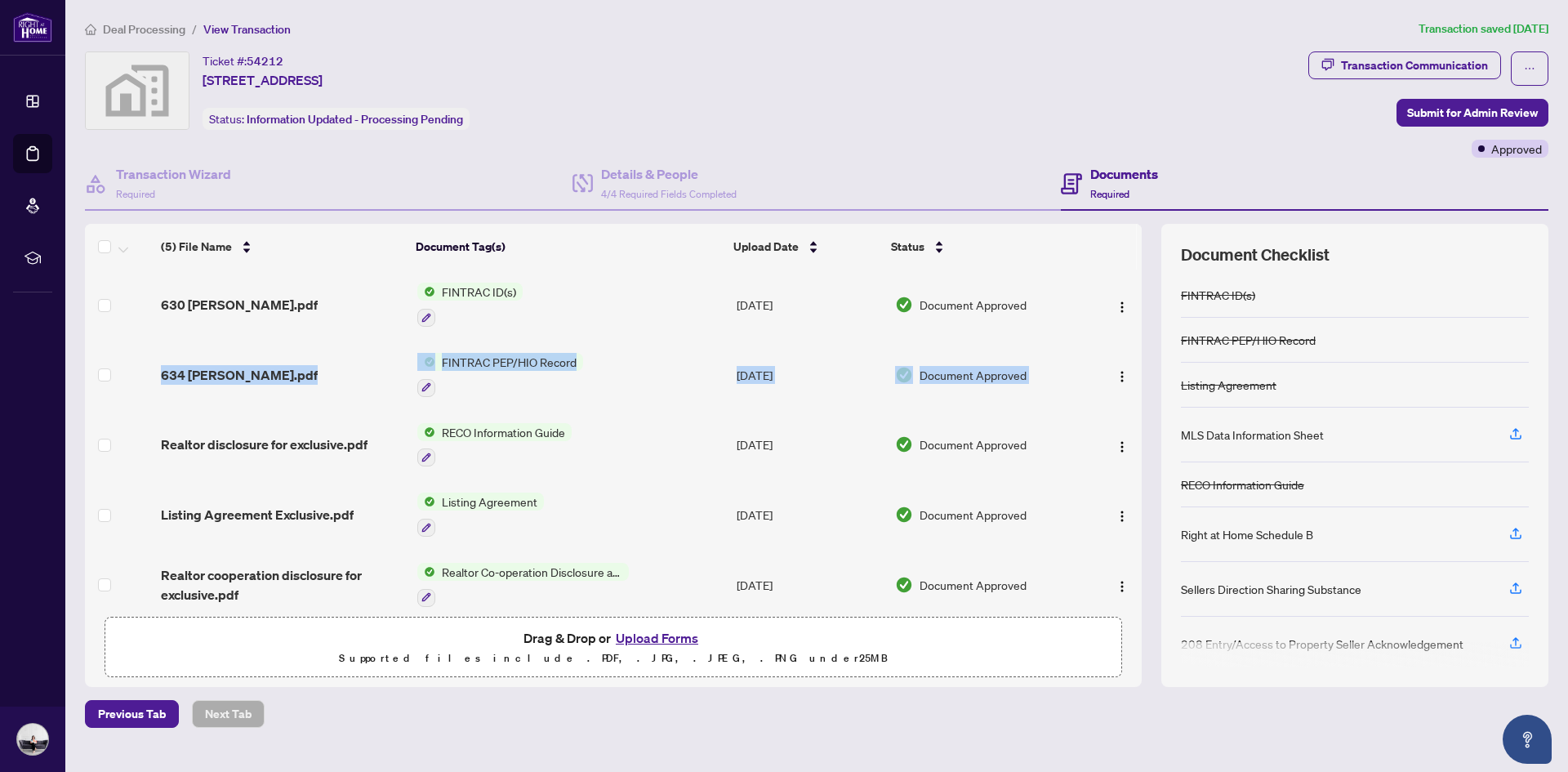
drag, startPoint x: 1133, startPoint y: 320, endPoint x: 1134, endPoint y: 362, distance: 42.0
click at [1134, 362] on tbody "630 [PERSON_NAME].pdf FINTRAC ID(s) [DATE] Document Approved 634 [PERSON_NAME].…" at bounding box center [614, 444] width 1057 height 350
click at [990, 113] on div "Ticket #: 54212 [STREET_ADDRESS] Status: Information Updated - Processing Pendi…" at bounding box center [694, 90] width 1217 height 78
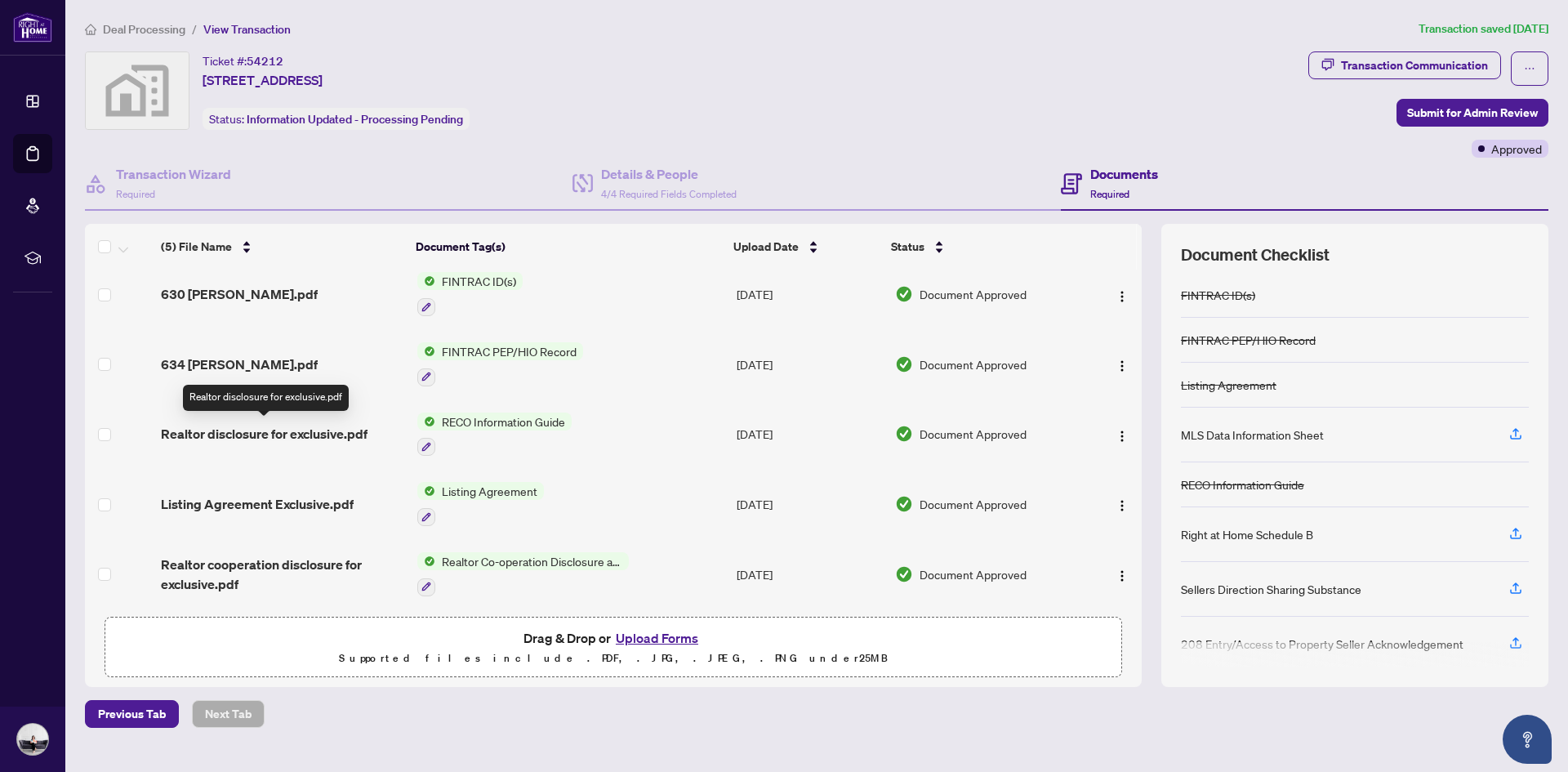
click at [283, 430] on span "Realtor disclosure for exclusive.pdf" at bounding box center [264, 434] width 206 height 20
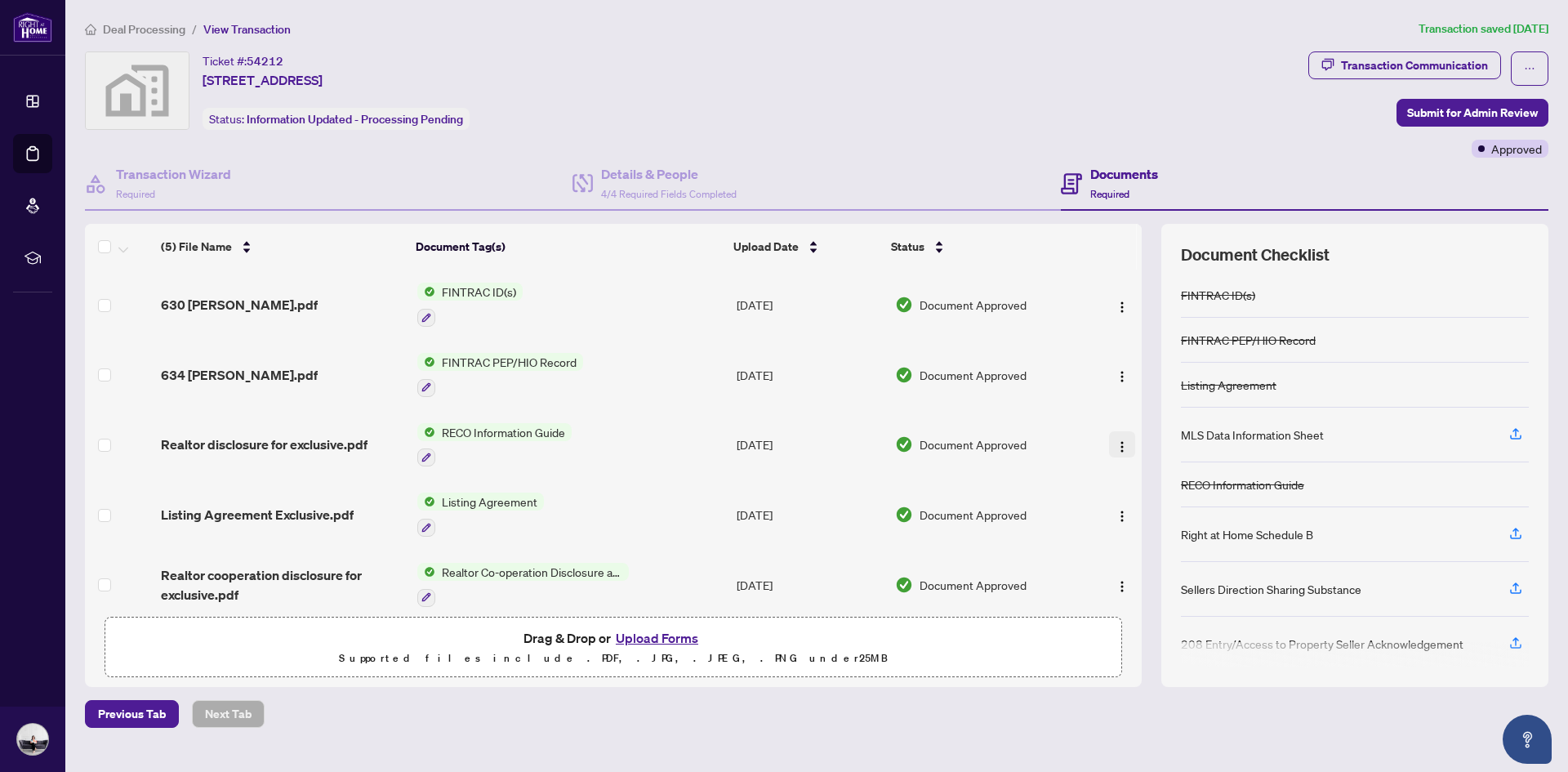
click at [1125, 441] on button "button" at bounding box center [1122, 444] width 26 height 26
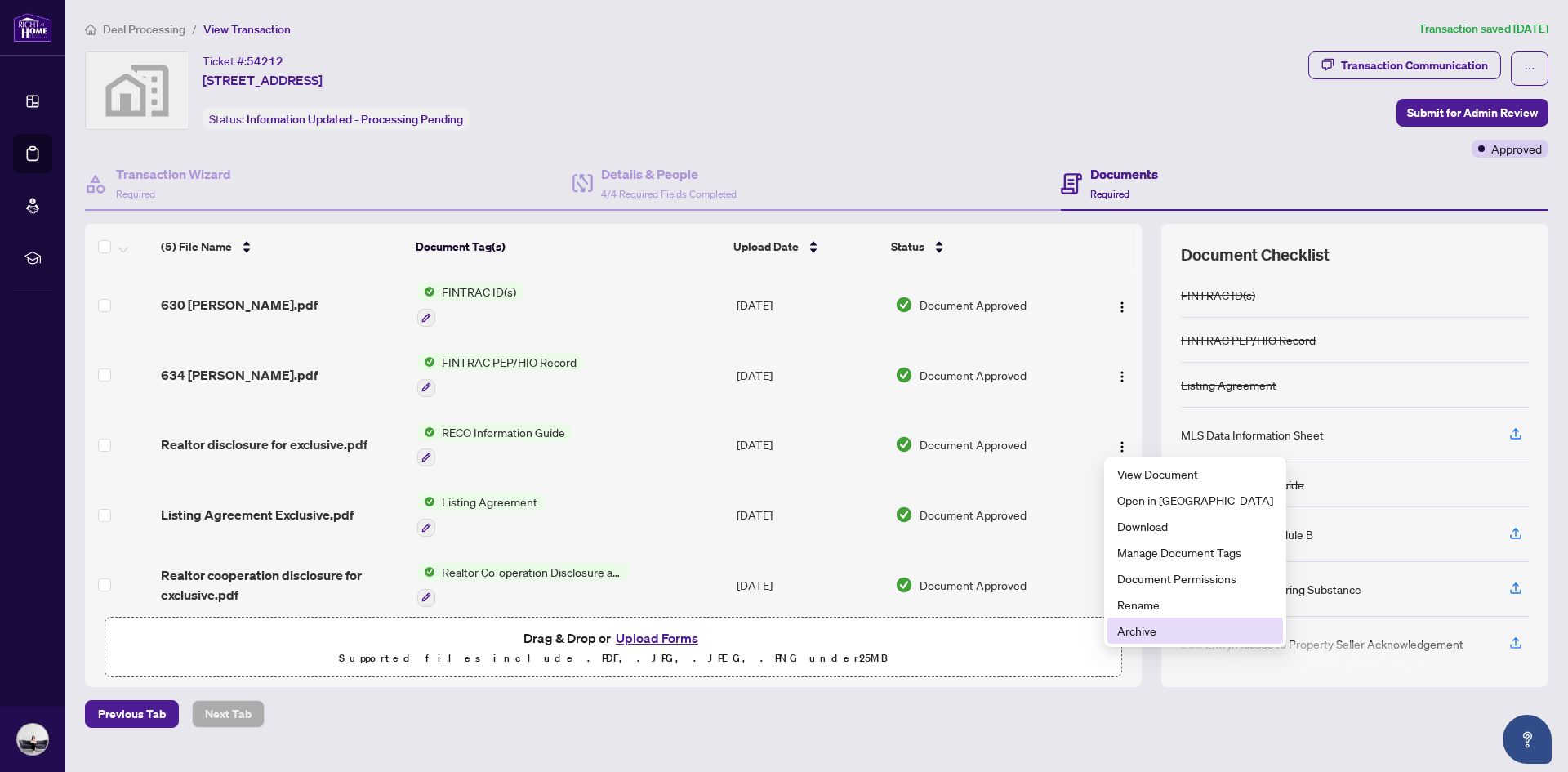
click at [1178, 631] on span "Archive" at bounding box center [1196, 631] width 156 height 18
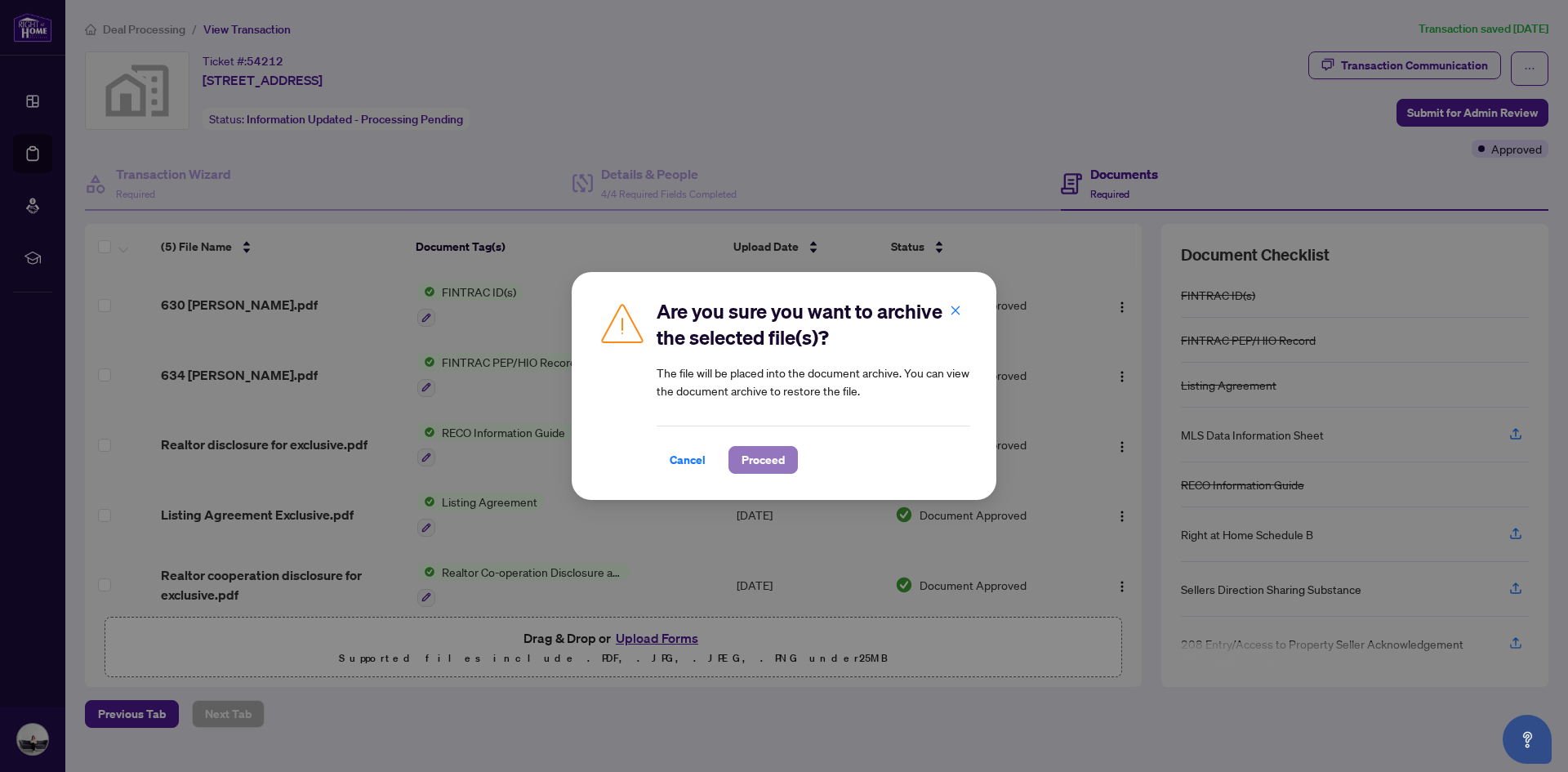
click at [761, 461] on span "Proceed" at bounding box center [763, 460] width 43 height 26
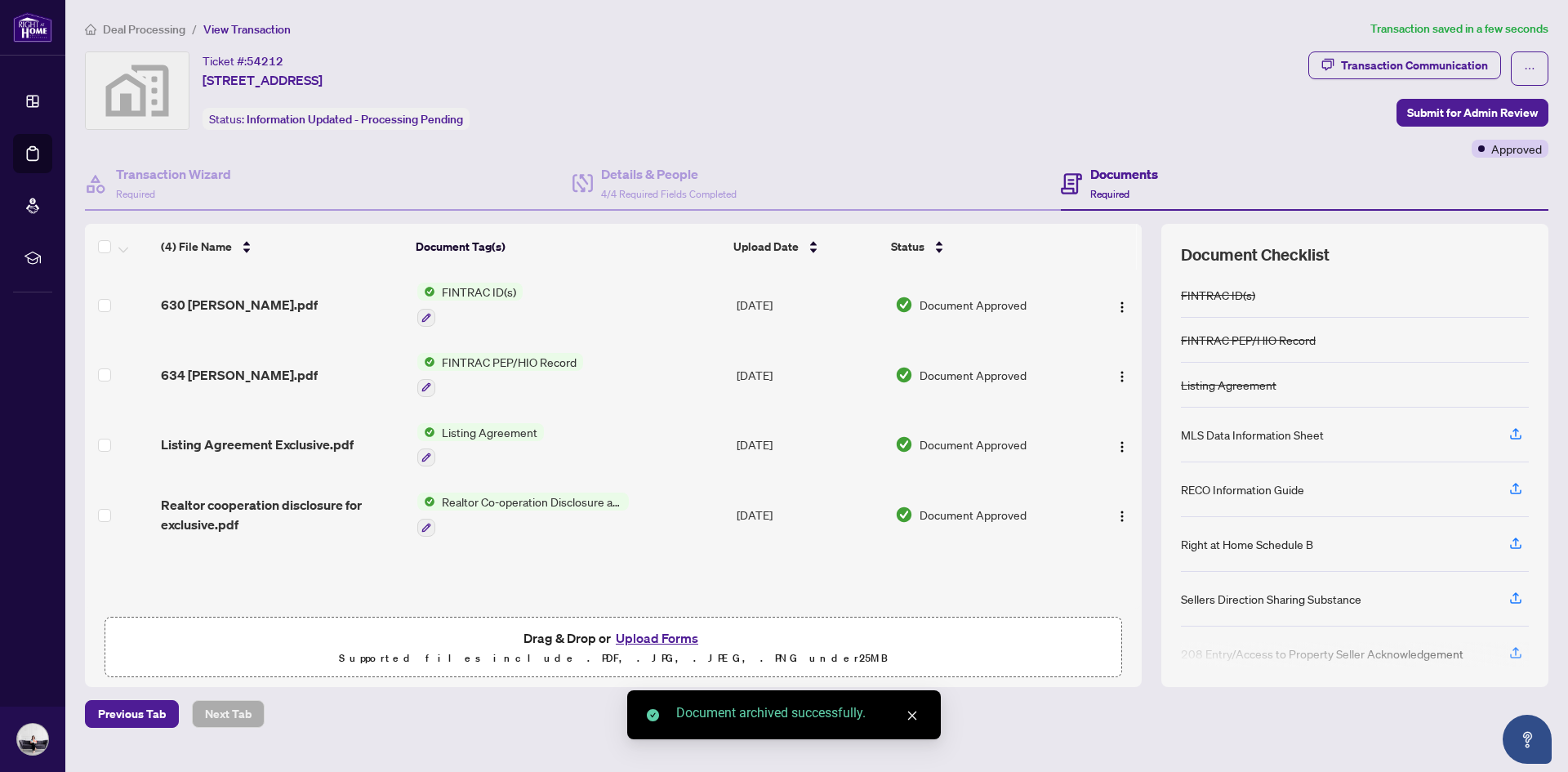
click at [686, 640] on button "Upload Forms" at bounding box center [657, 638] width 92 height 22
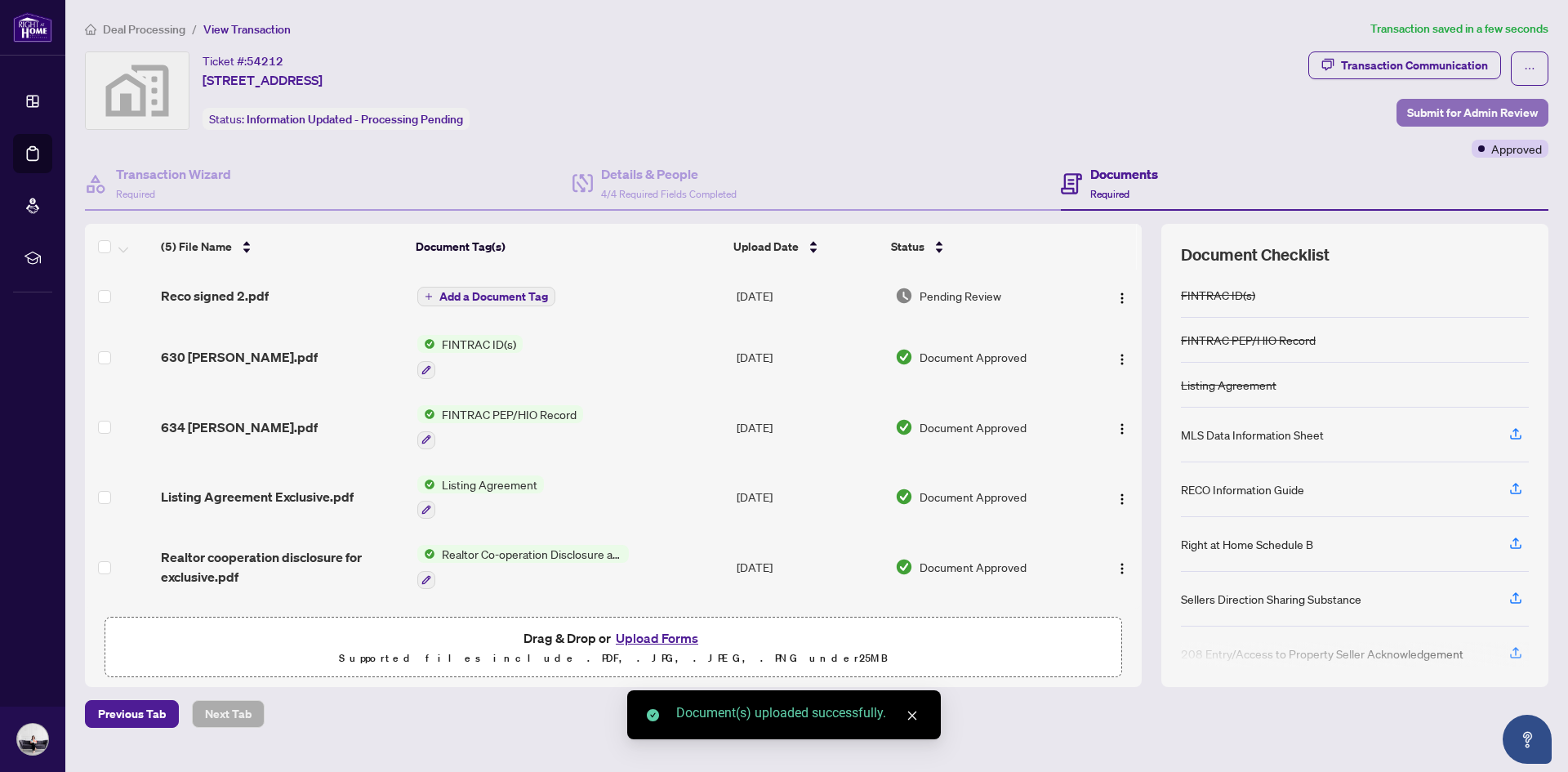
click at [1496, 105] on span "Submit for Admin Review" at bounding box center [1473, 112] width 131 height 26
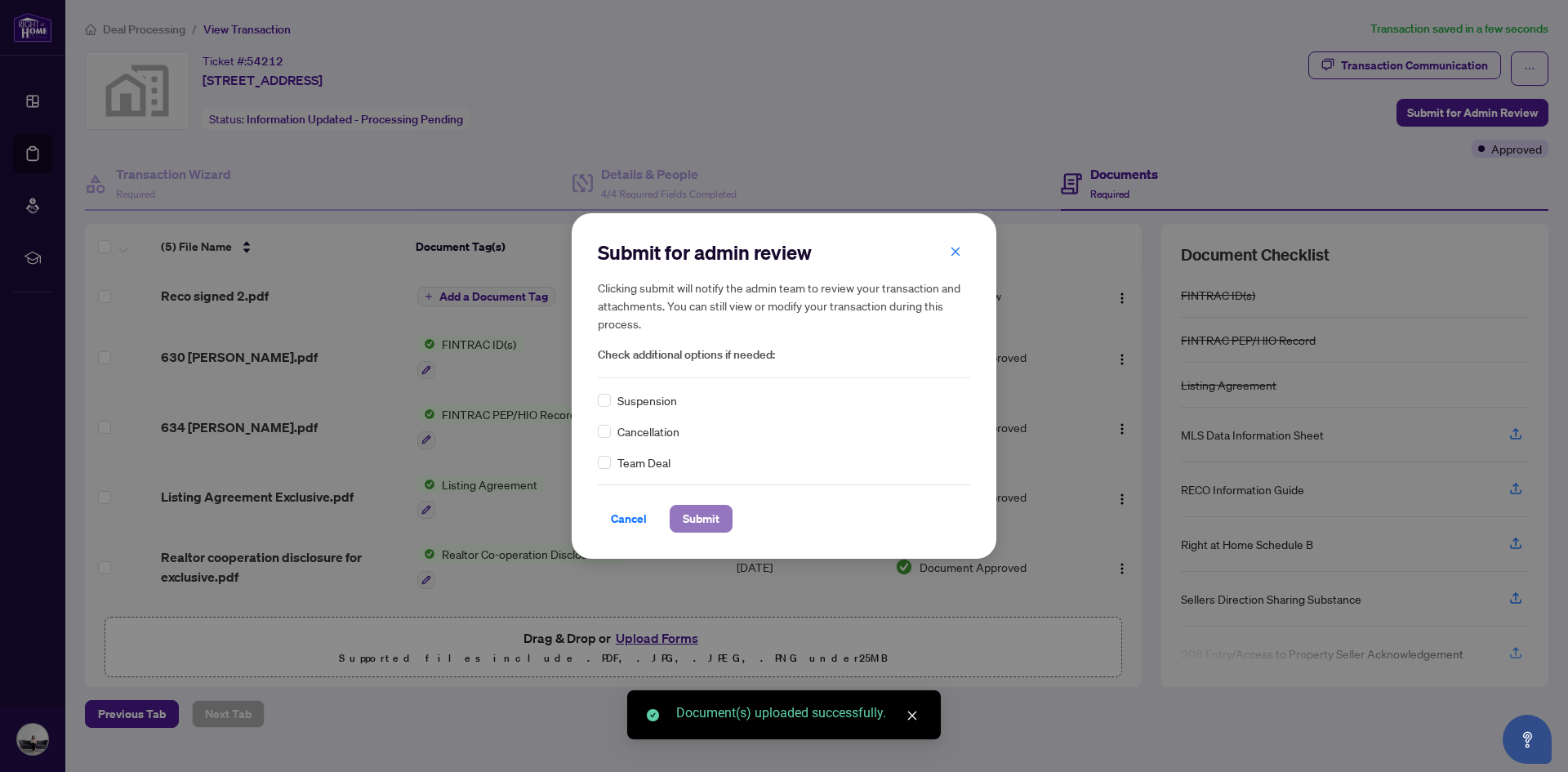
click at [698, 525] on span "Submit" at bounding box center [701, 518] width 37 height 26
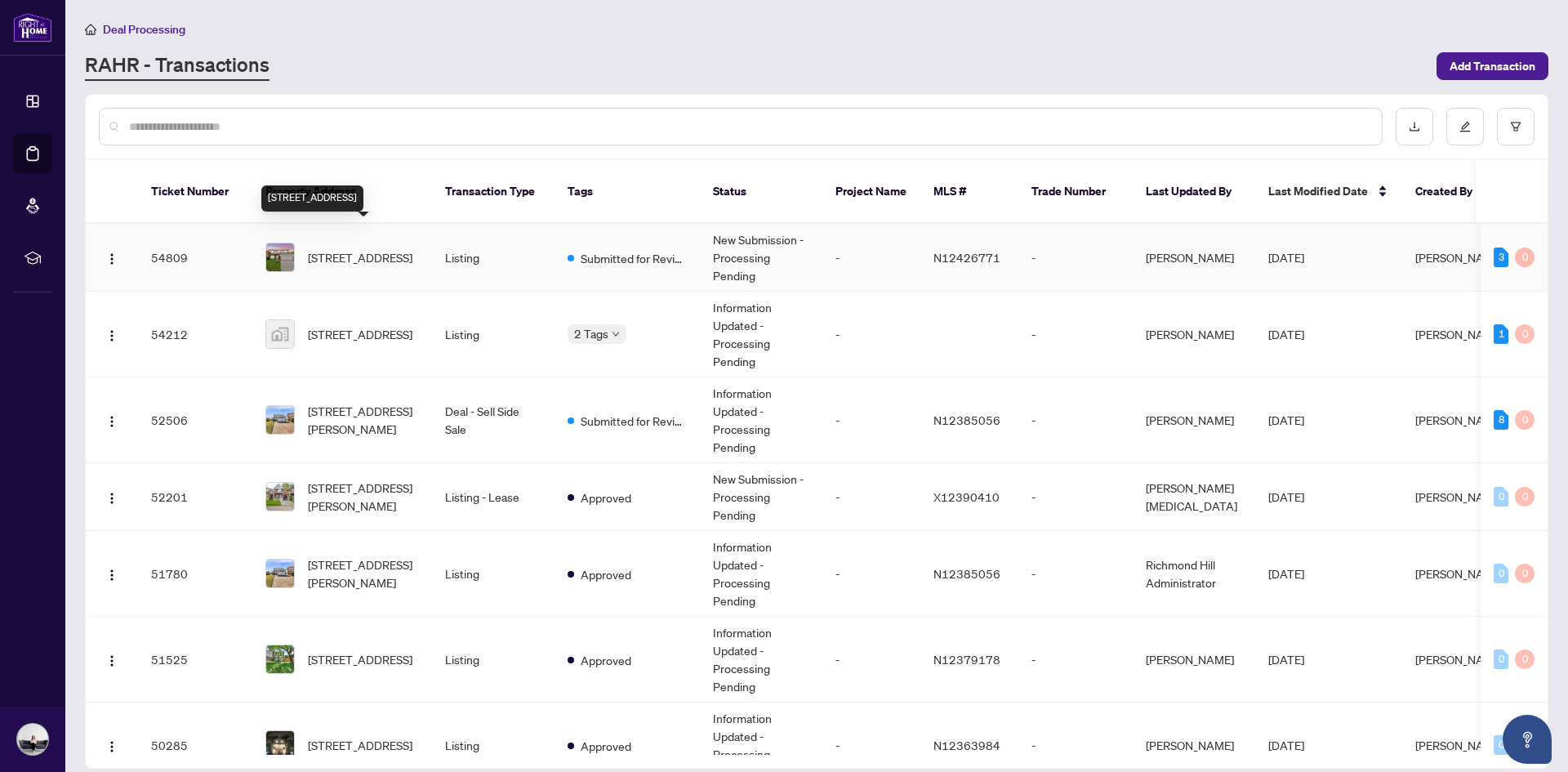
click at [339, 249] on span "[STREET_ADDRESS]" at bounding box center [360, 258] width 104 height 18
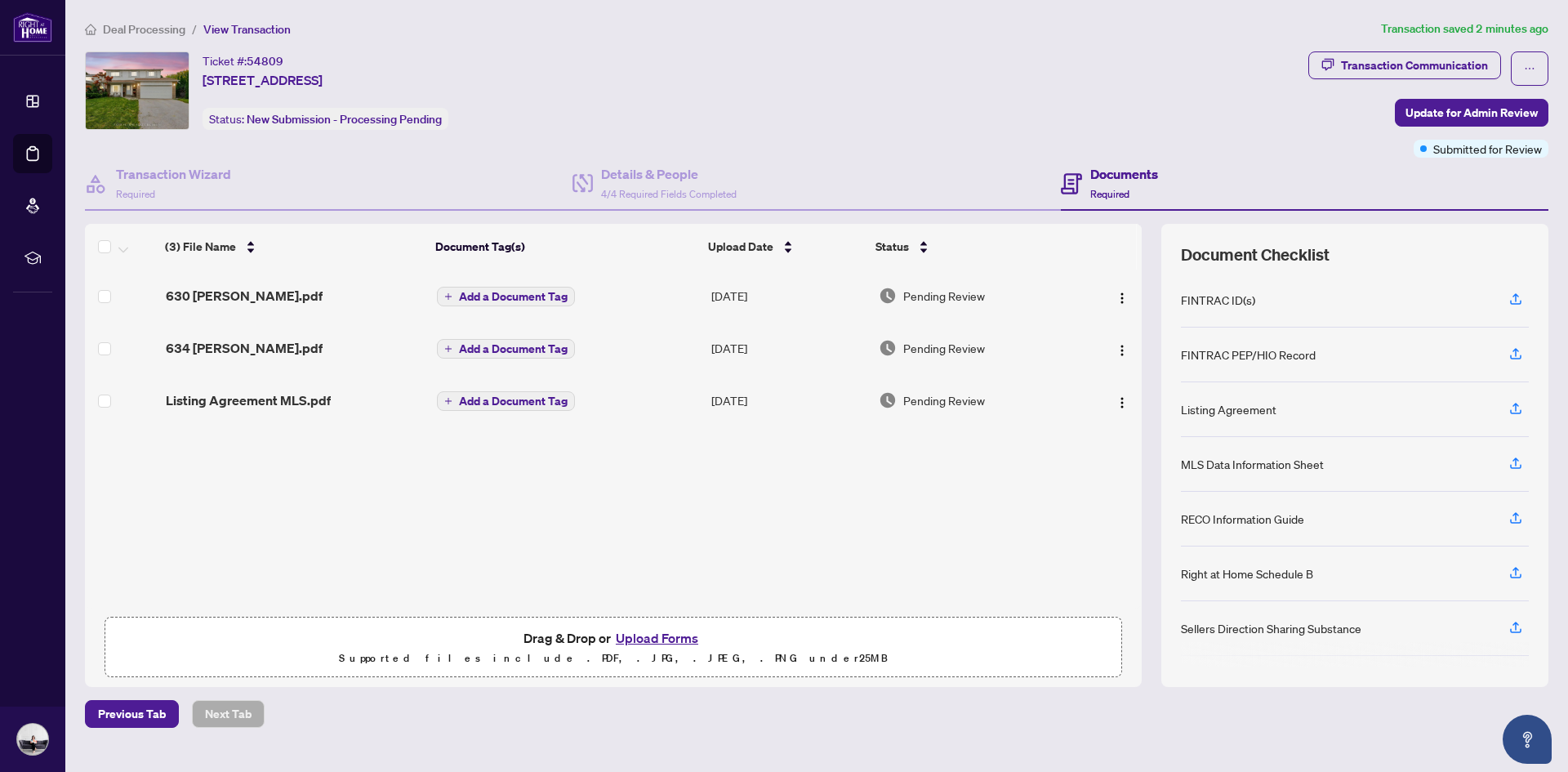
click at [684, 642] on button "Upload Forms" at bounding box center [657, 638] width 92 height 22
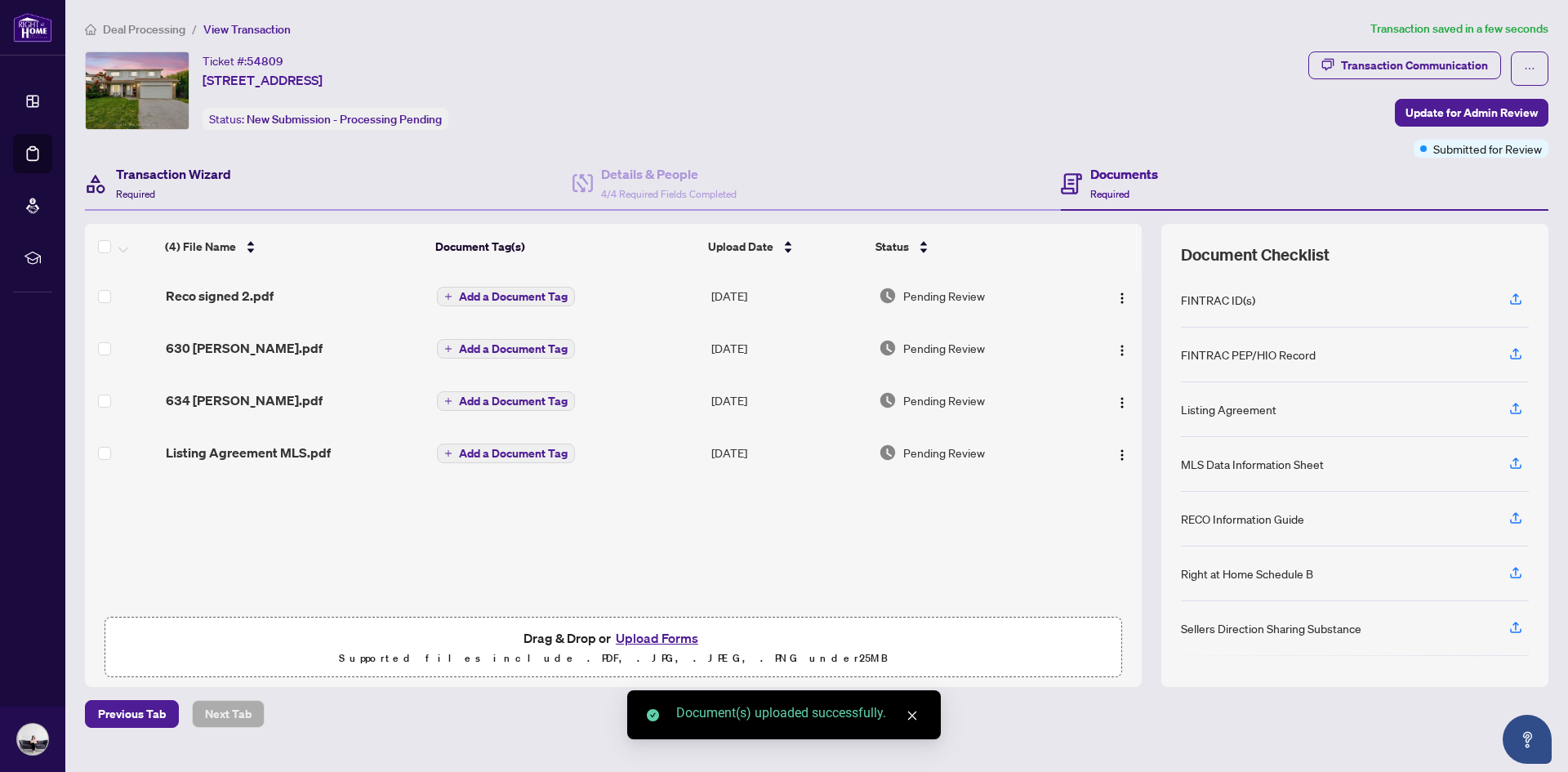
click at [183, 168] on h4 "Transaction Wizard" at bounding box center [173, 174] width 115 height 20
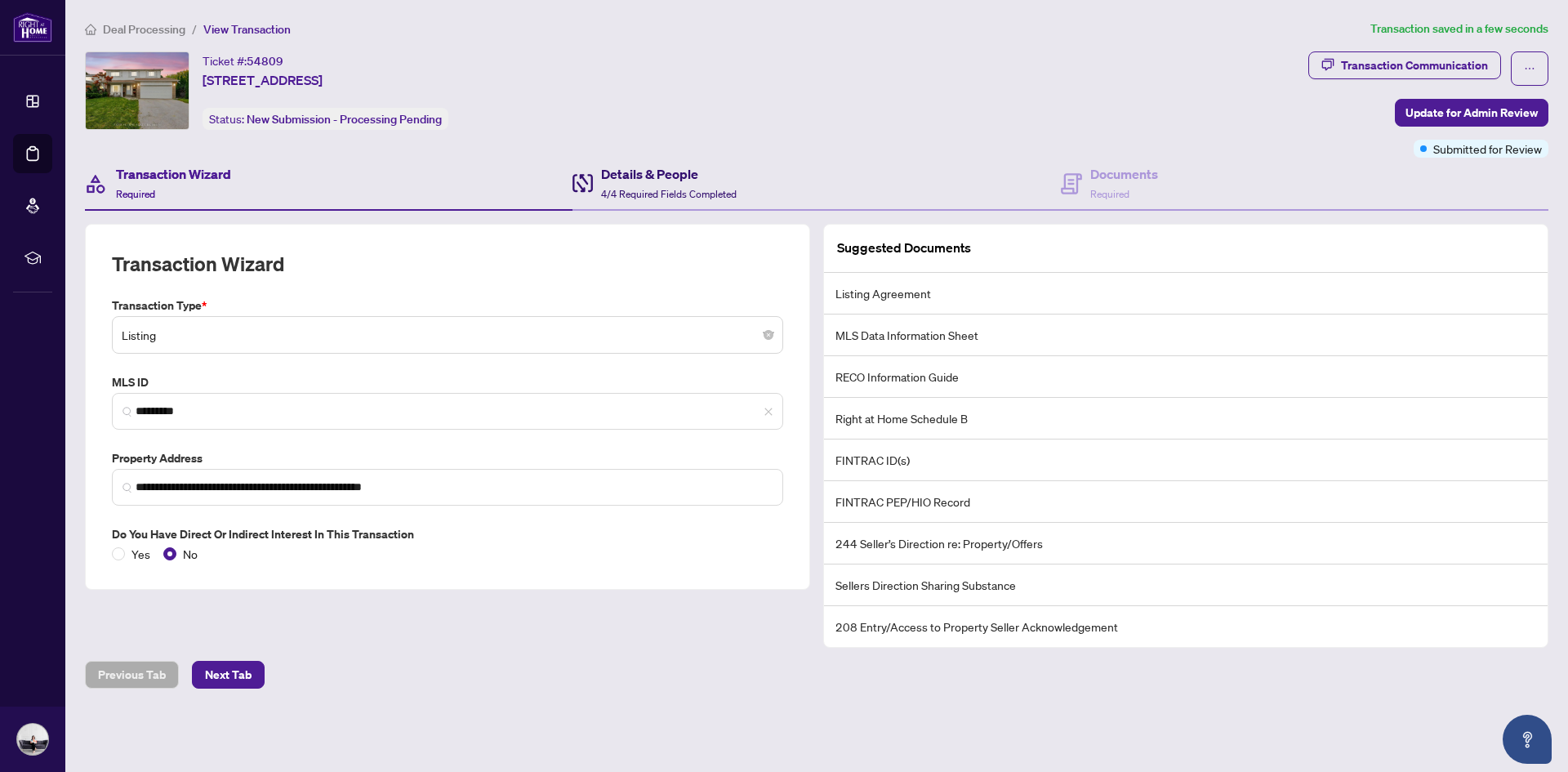
click at [654, 181] on h4 "Details & People" at bounding box center [669, 174] width 136 height 20
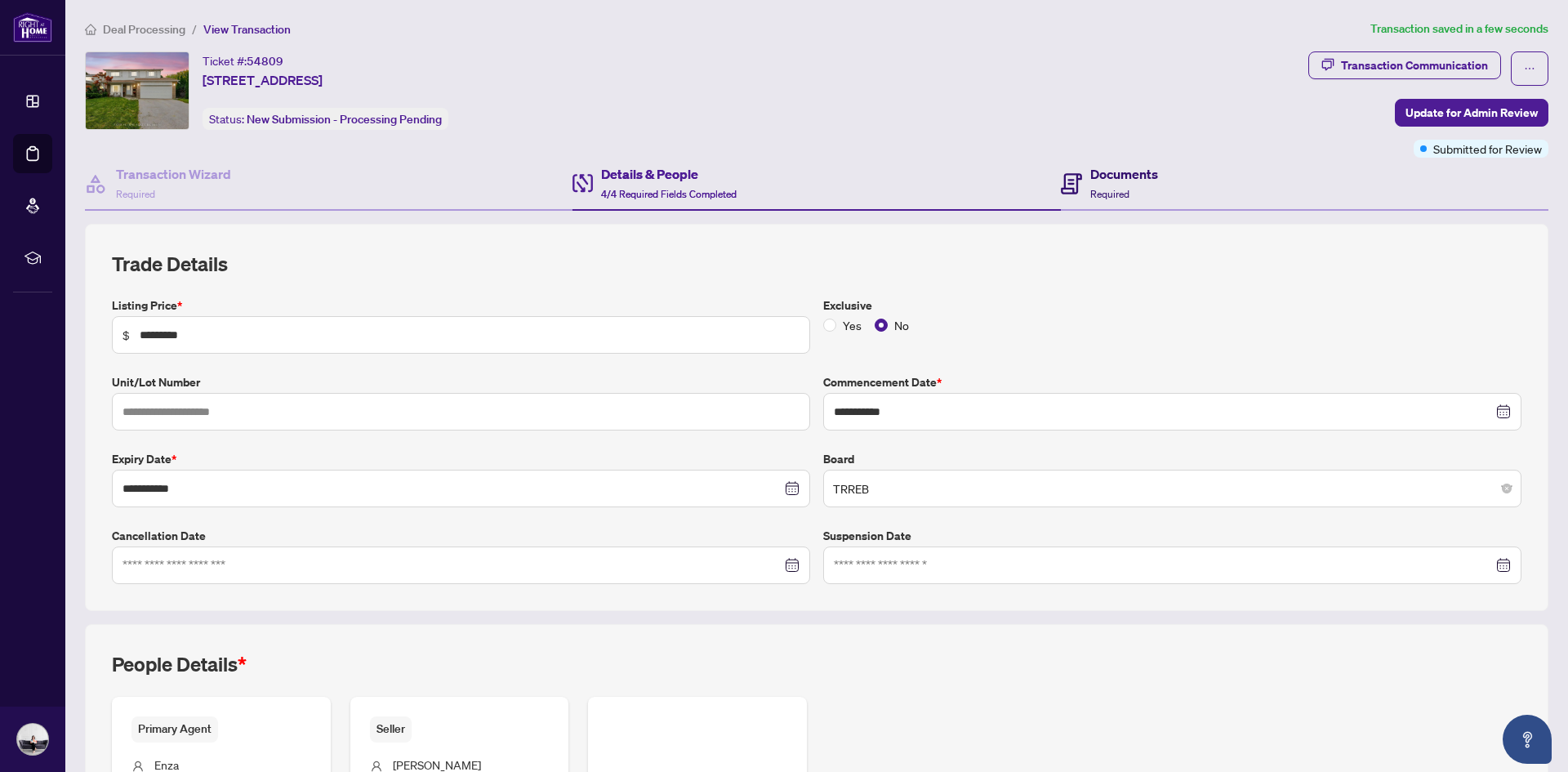
click at [1091, 188] on span "Required" at bounding box center [1110, 194] width 39 height 13
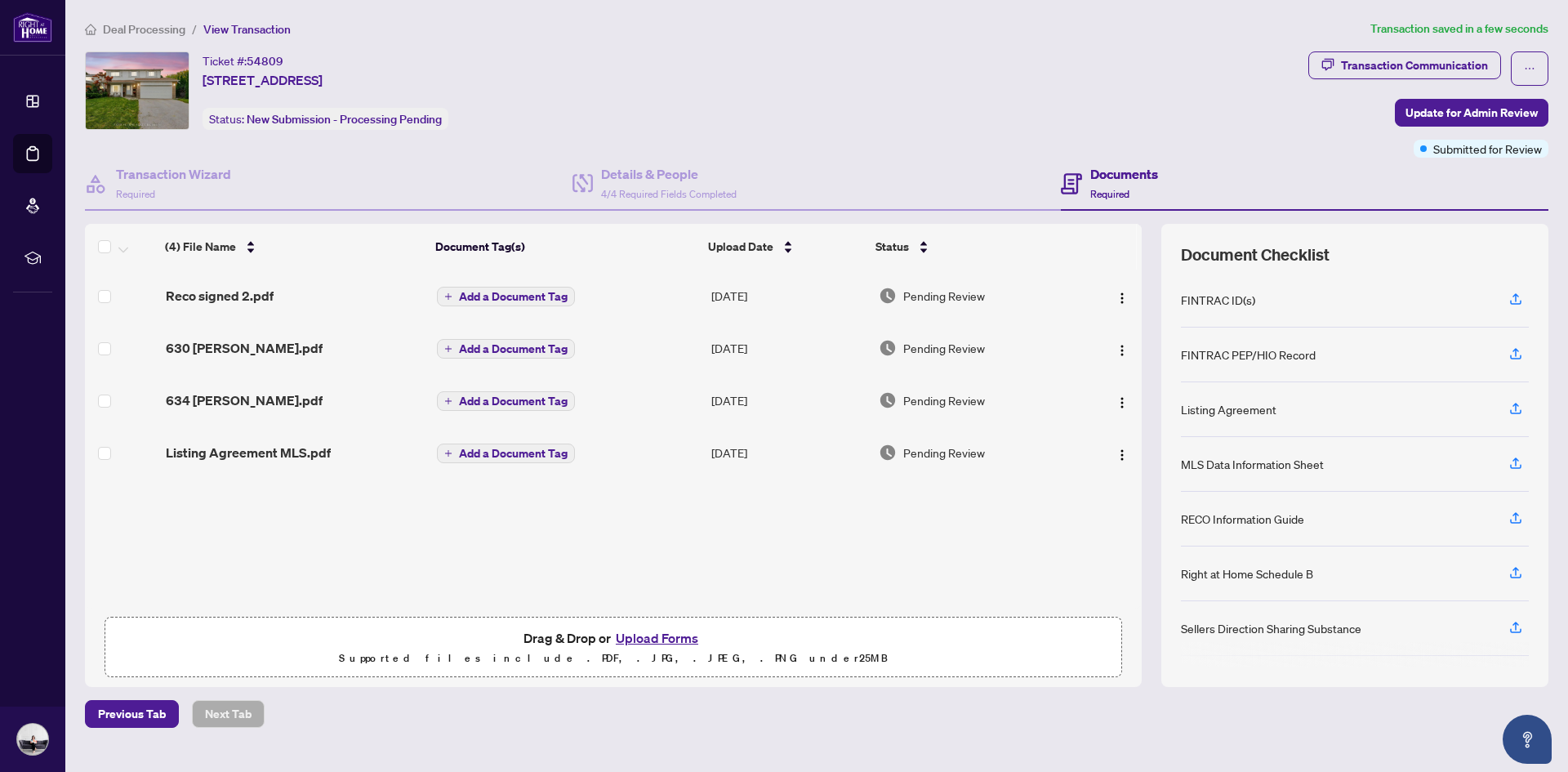
click at [625, 632] on button "Upload Forms" at bounding box center [657, 638] width 92 height 22
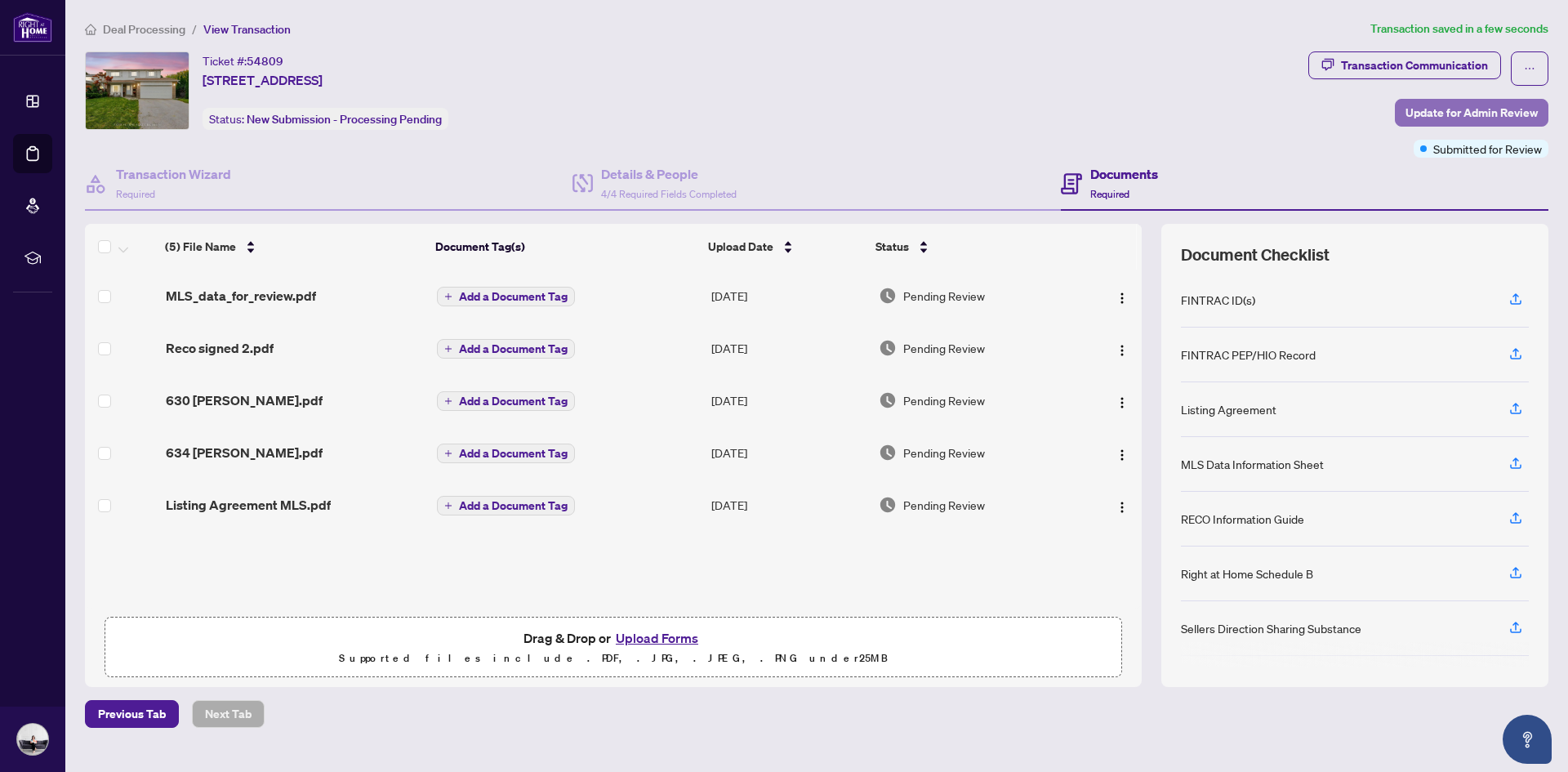
click at [1429, 110] on span "Update for Admin Review" at bounding box center [1471, 112] width 132 height 26
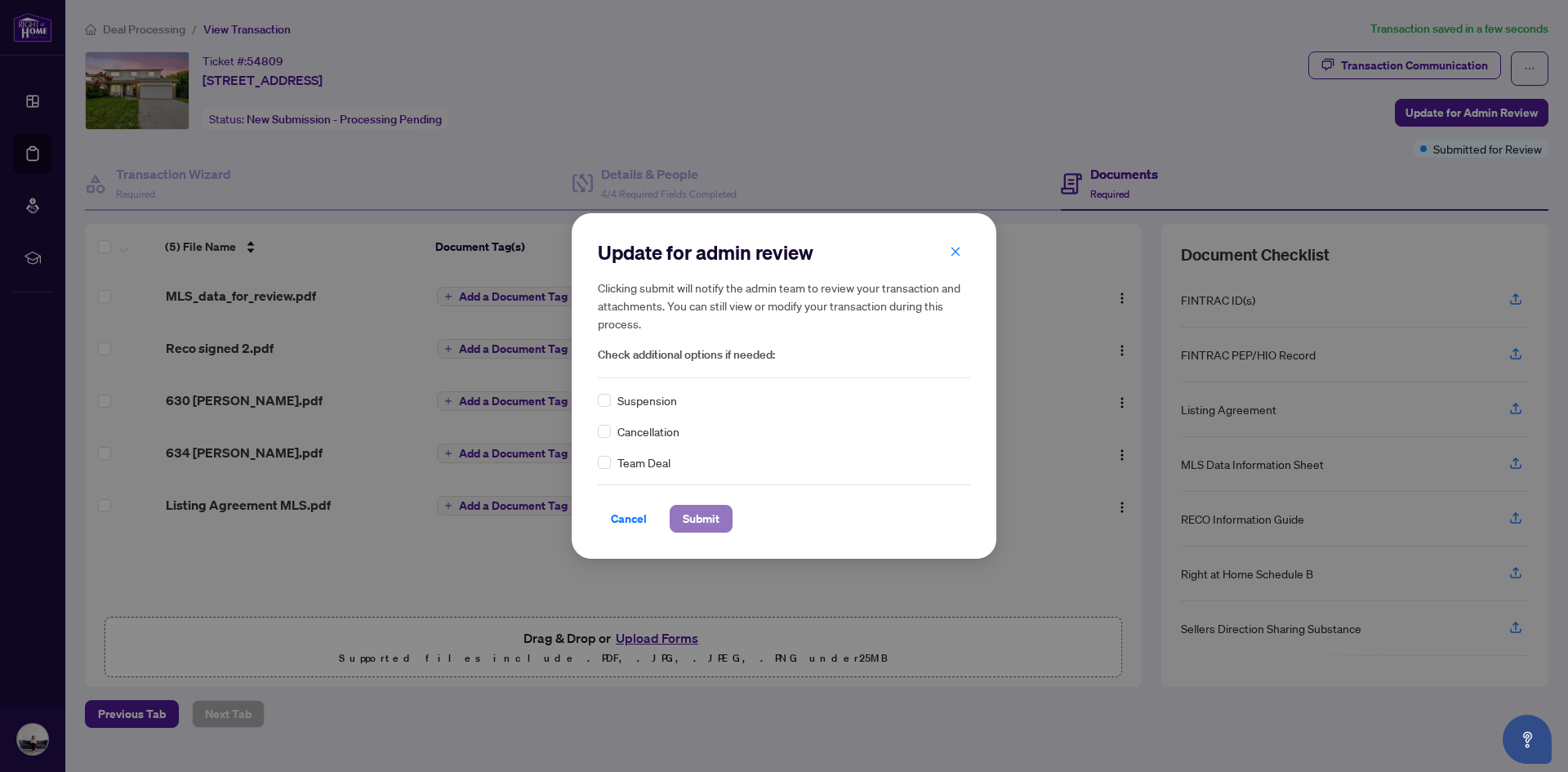
click at [711, 525] on span "Submit" at bounding box center [701, 518] width 37 height 26
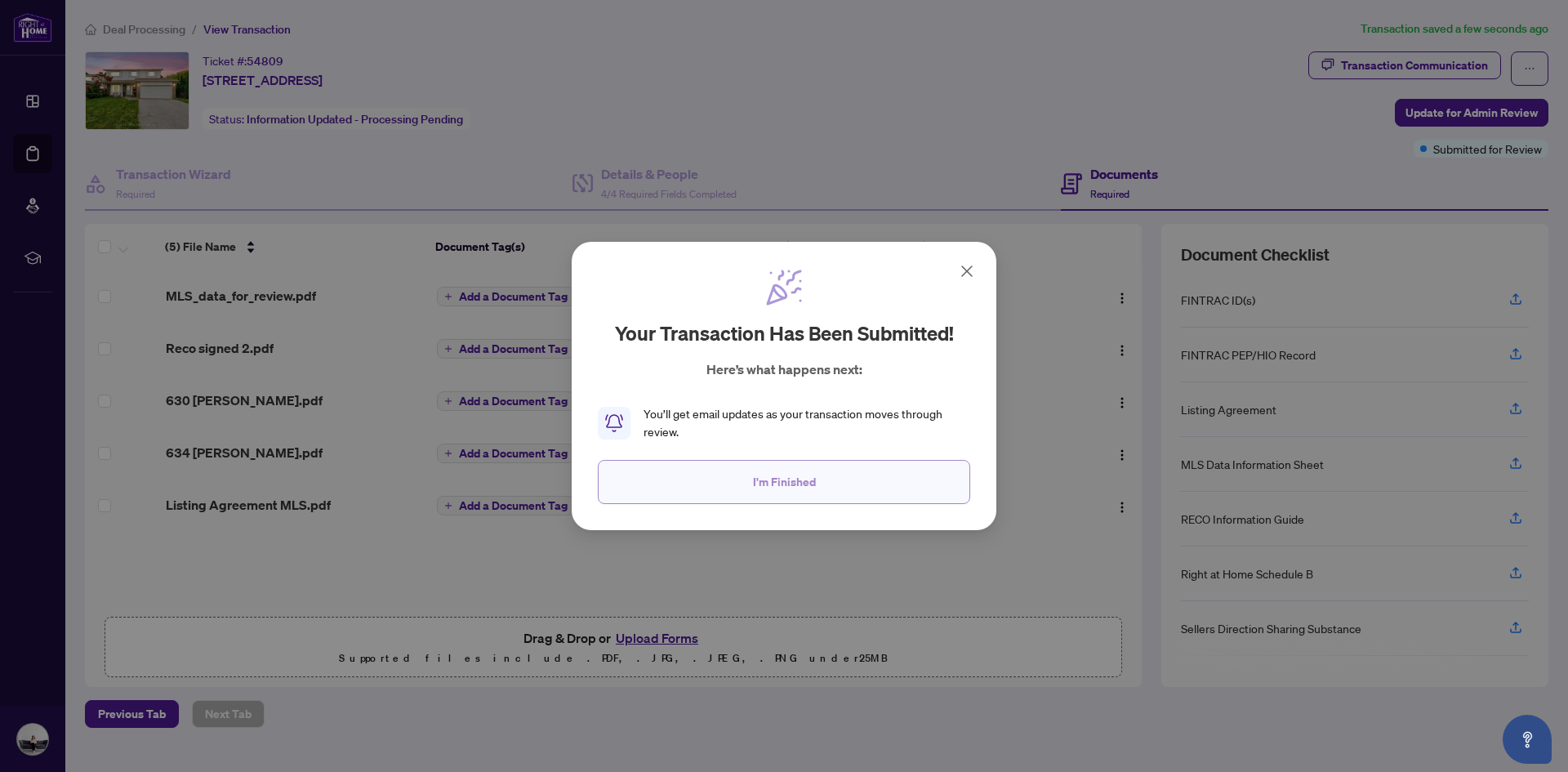
click at [770, 478] on span "I'm Finished" at bounding box center [784, 481] width 63 height 26
